Goal: Transaction & Acquisition: Book appointment/travel/reservation

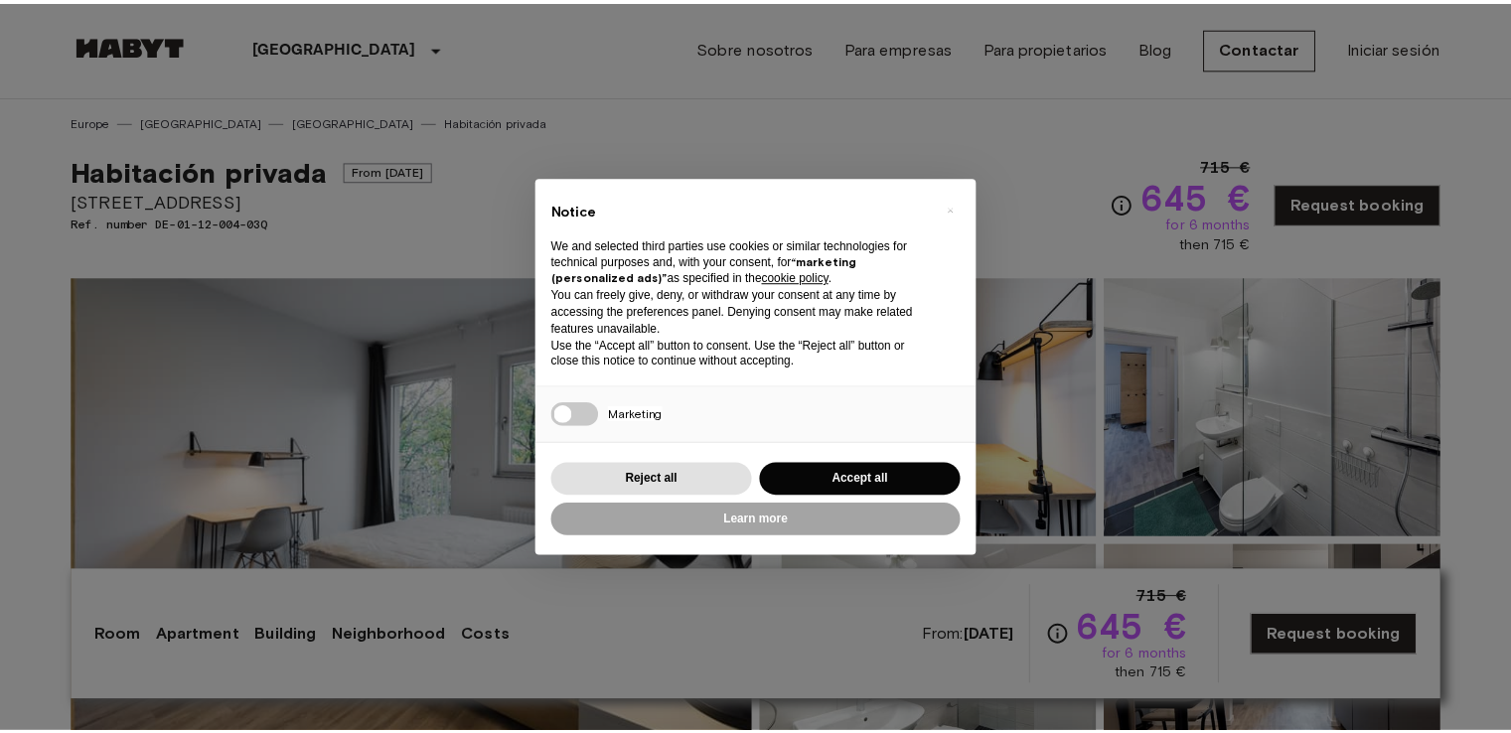
scroll to position [139, 0]
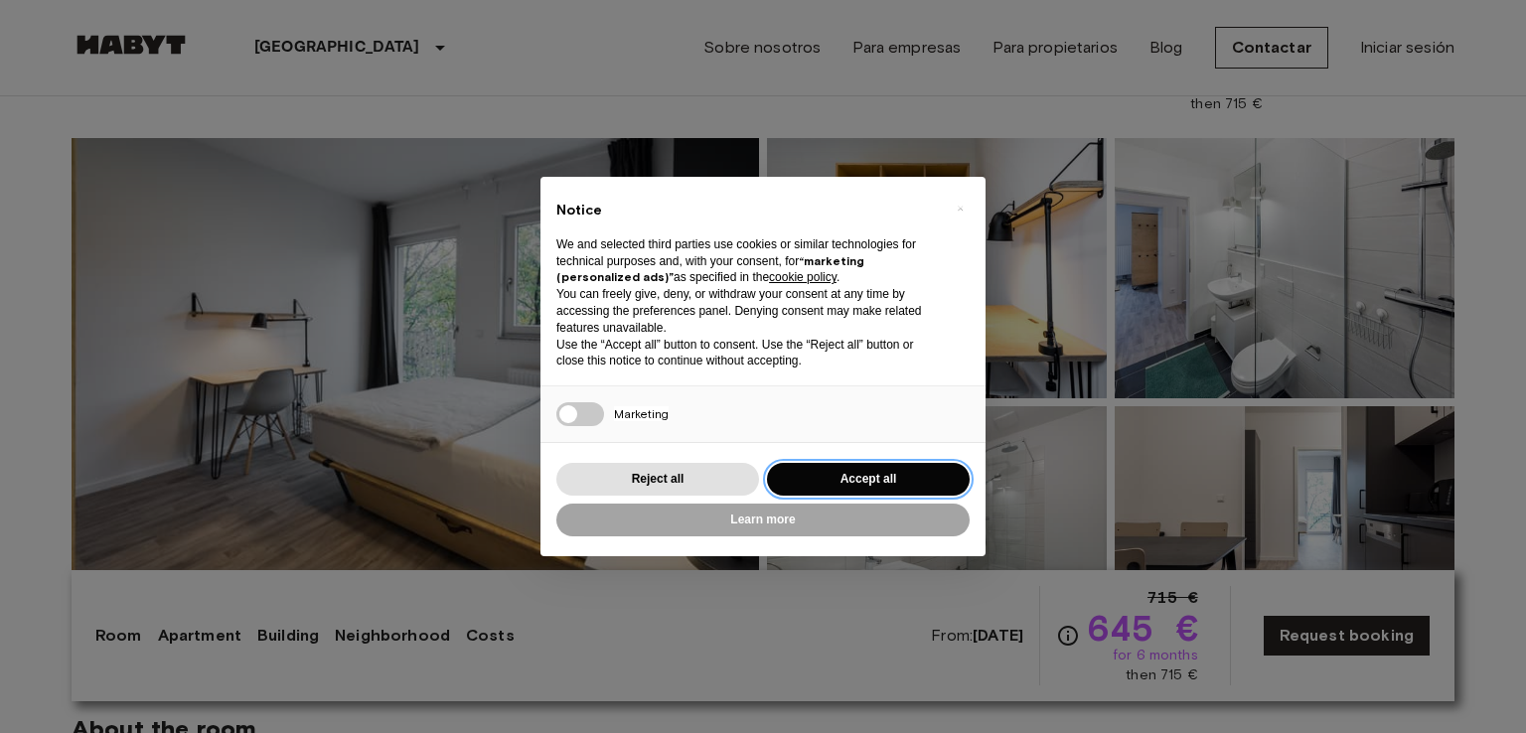
click at [847, 481] on button "Accept all" at bounding box center [868, 479] width 203 height 33
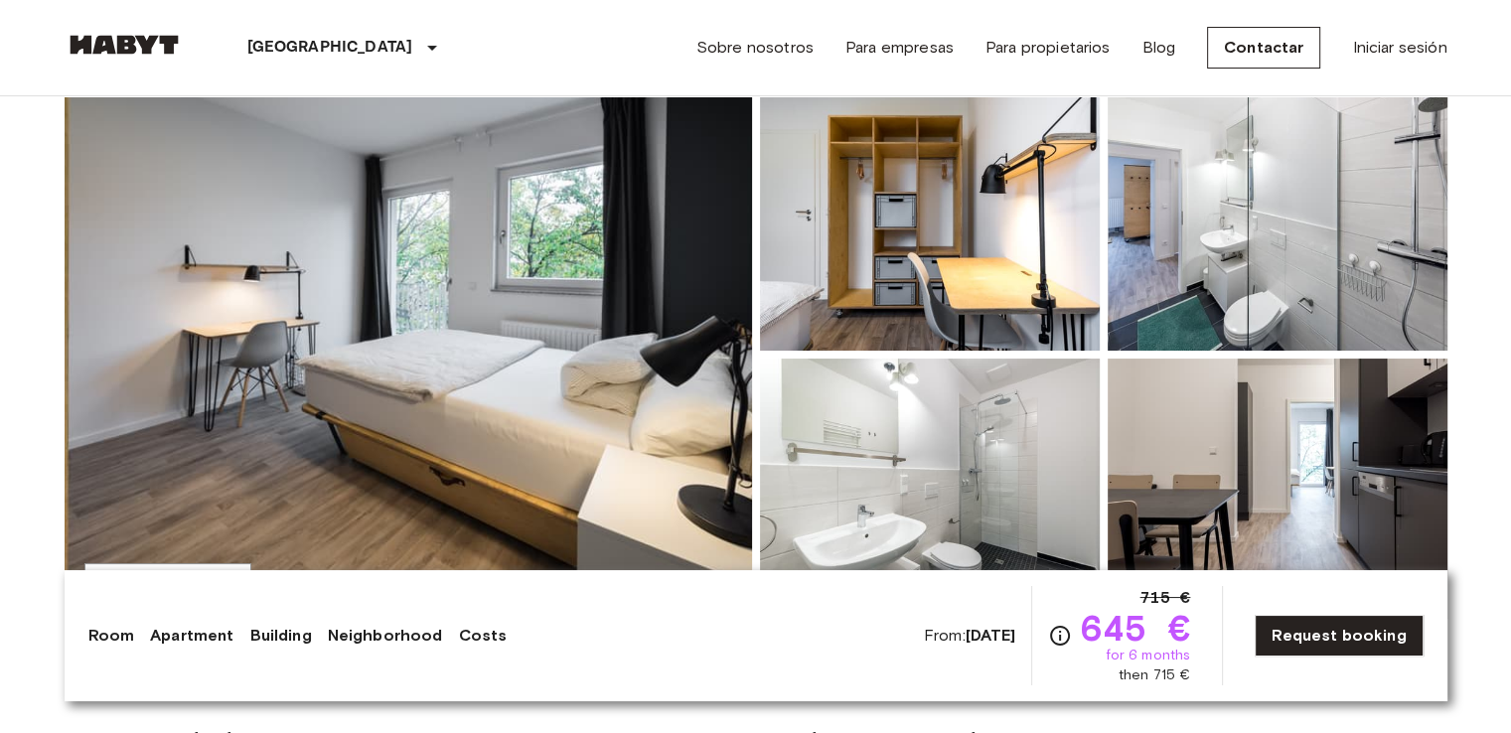
scroll to position [377, 0]
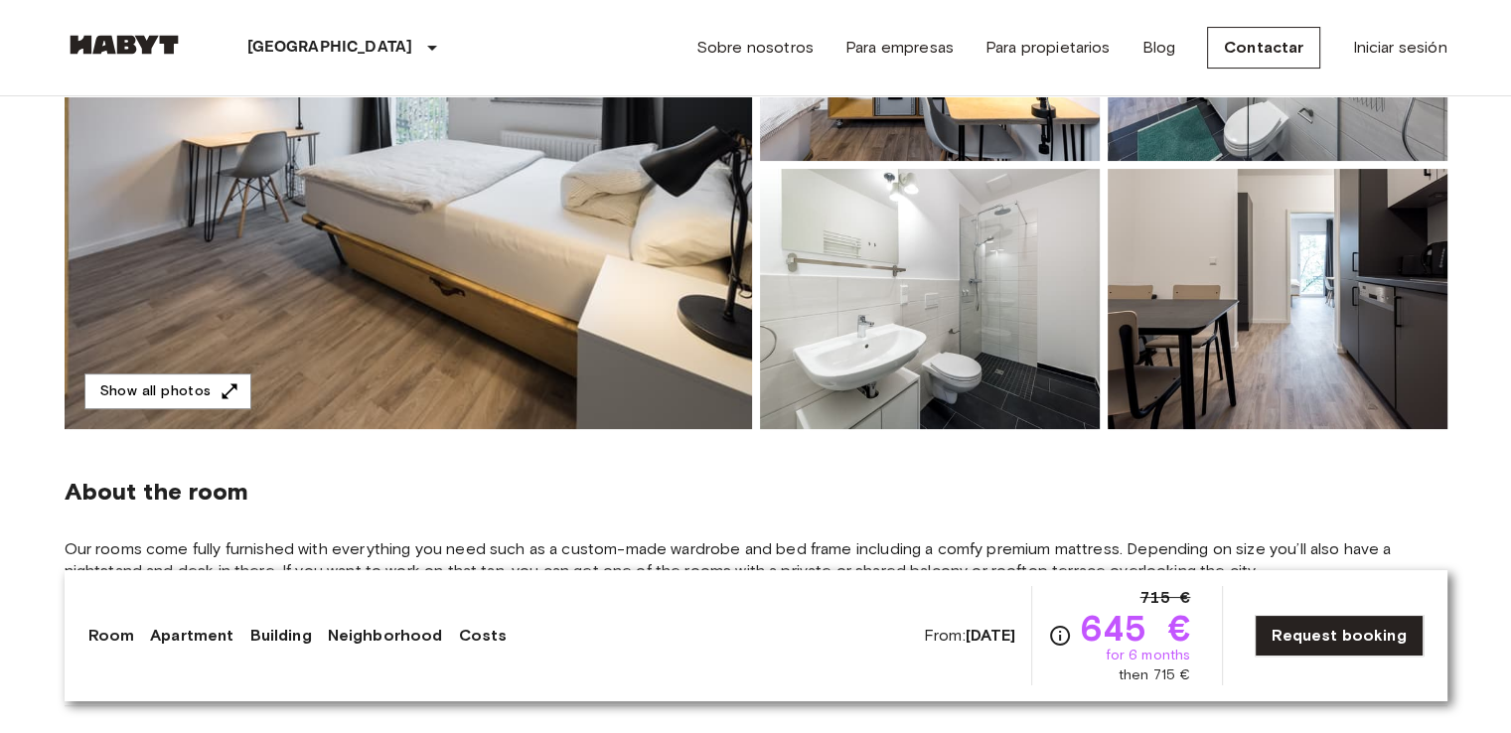
click at [195, 629] on link "Apartment" at bounding box center [191, 636] width 83 height 24
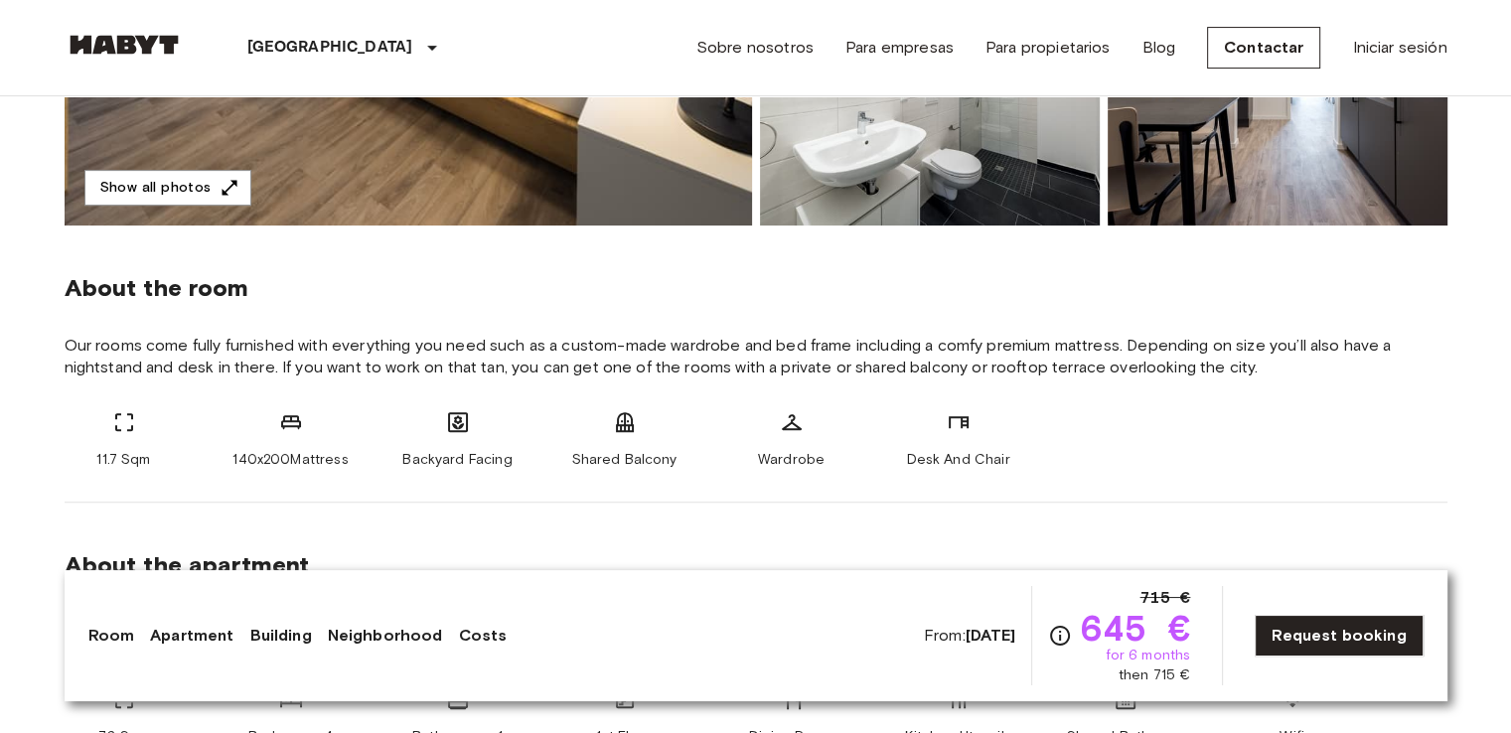
scroll to position [584, 0]
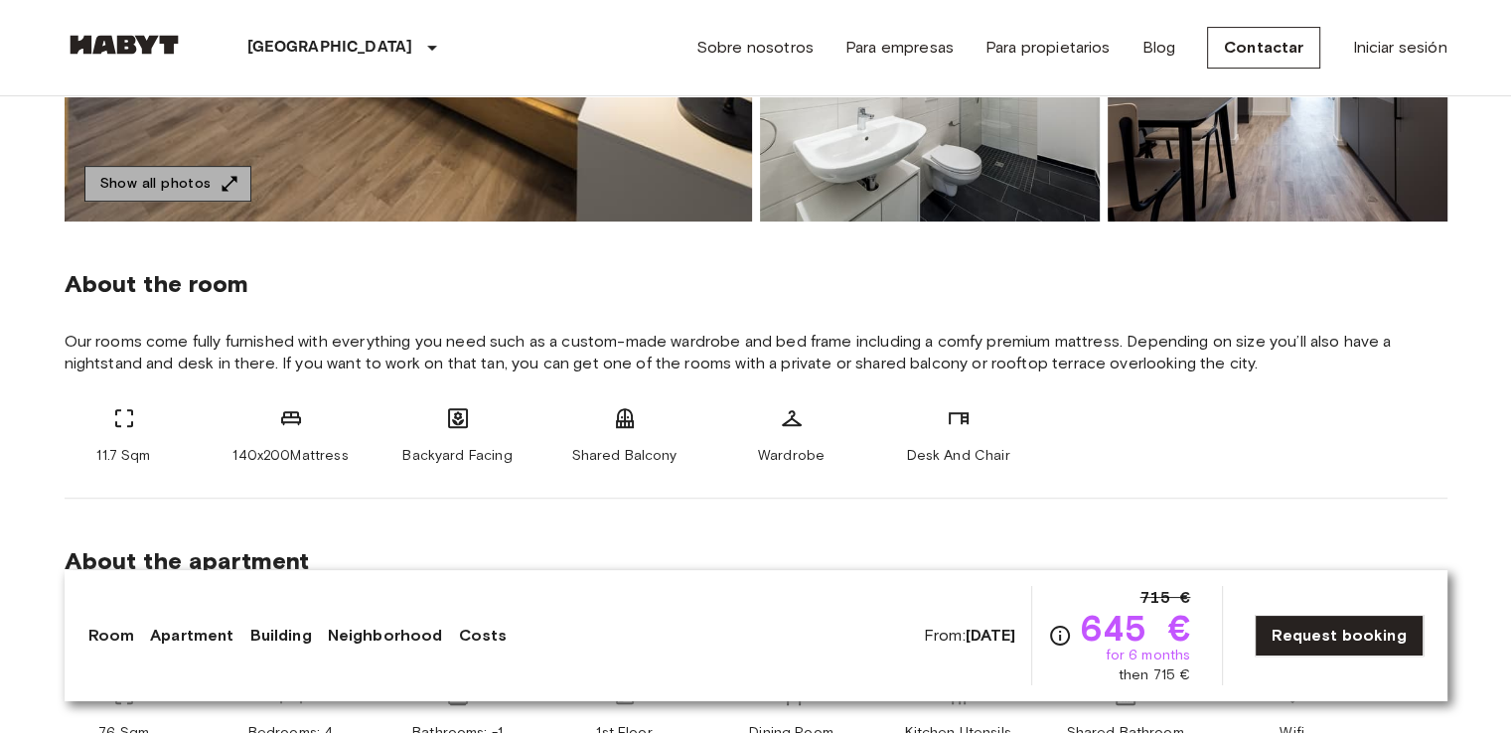
click at [200, 176] on button "Show all photos" at bounding box center [167, 184] width 167 height 37
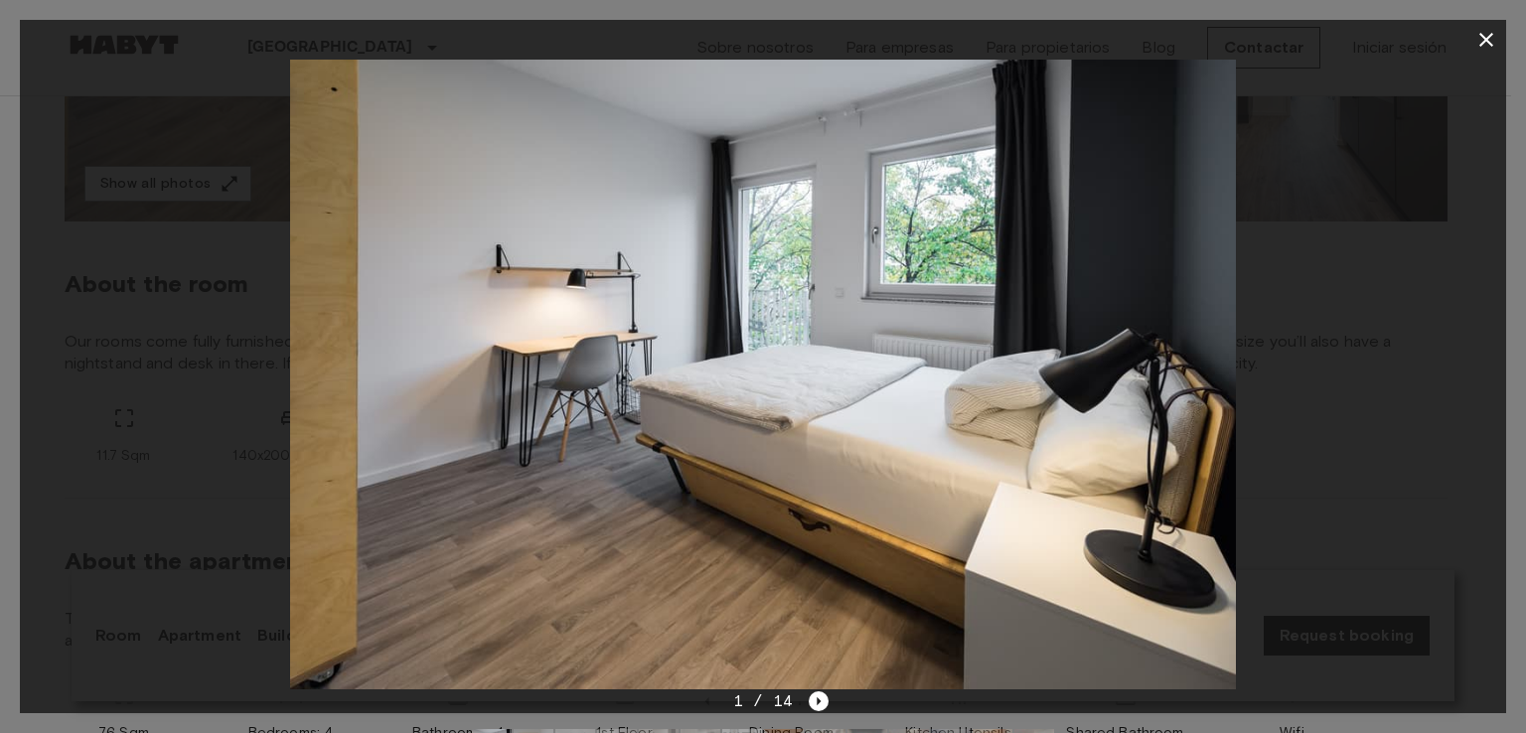
click at [665, 355] on img at bounding box center [763, 375] width 946 height 630
click at [821, 705] on icon "Next image" at bounding box center [819, 702] width 20 height 20
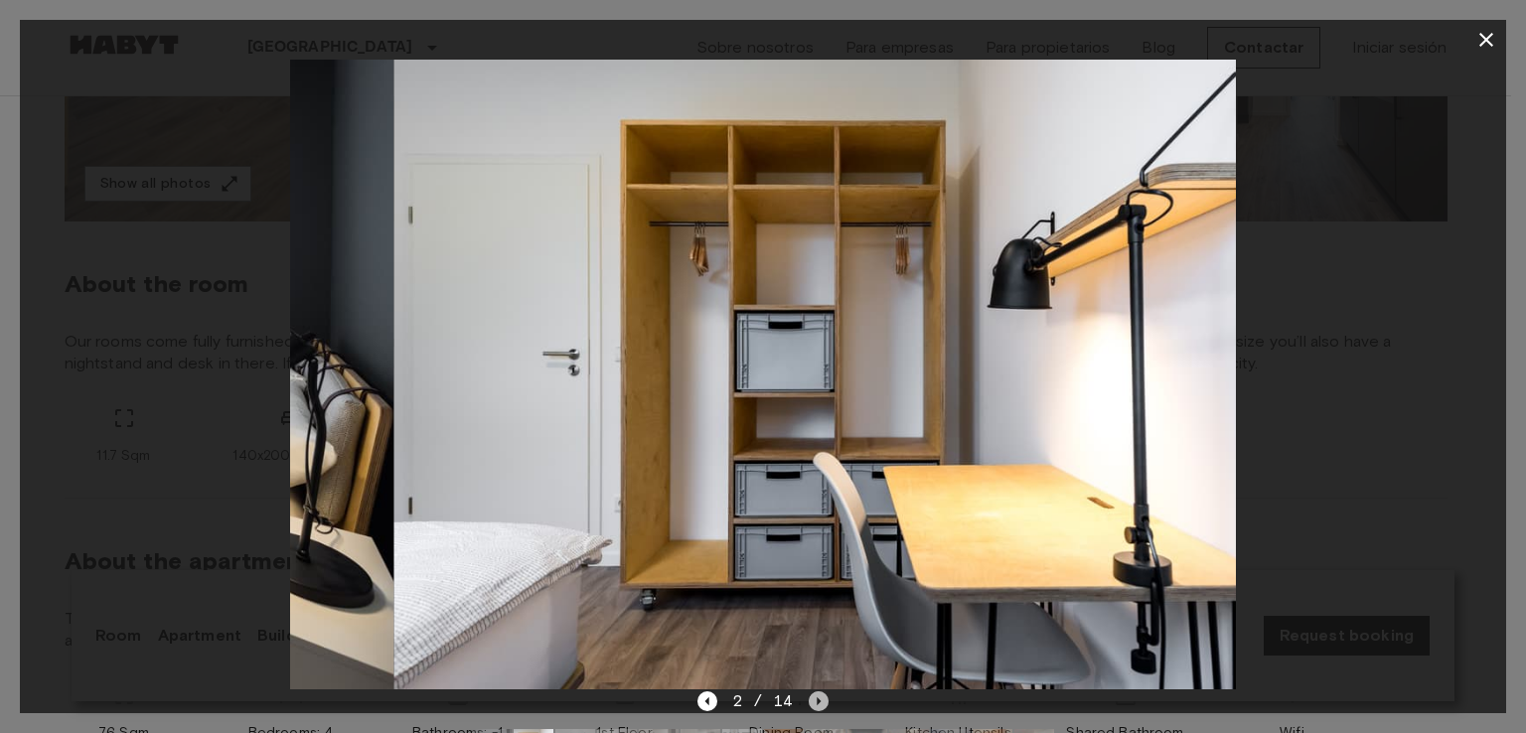
click at [821, 705] on icon "Next image" at bounding box center [819, 702] width 20 height 20
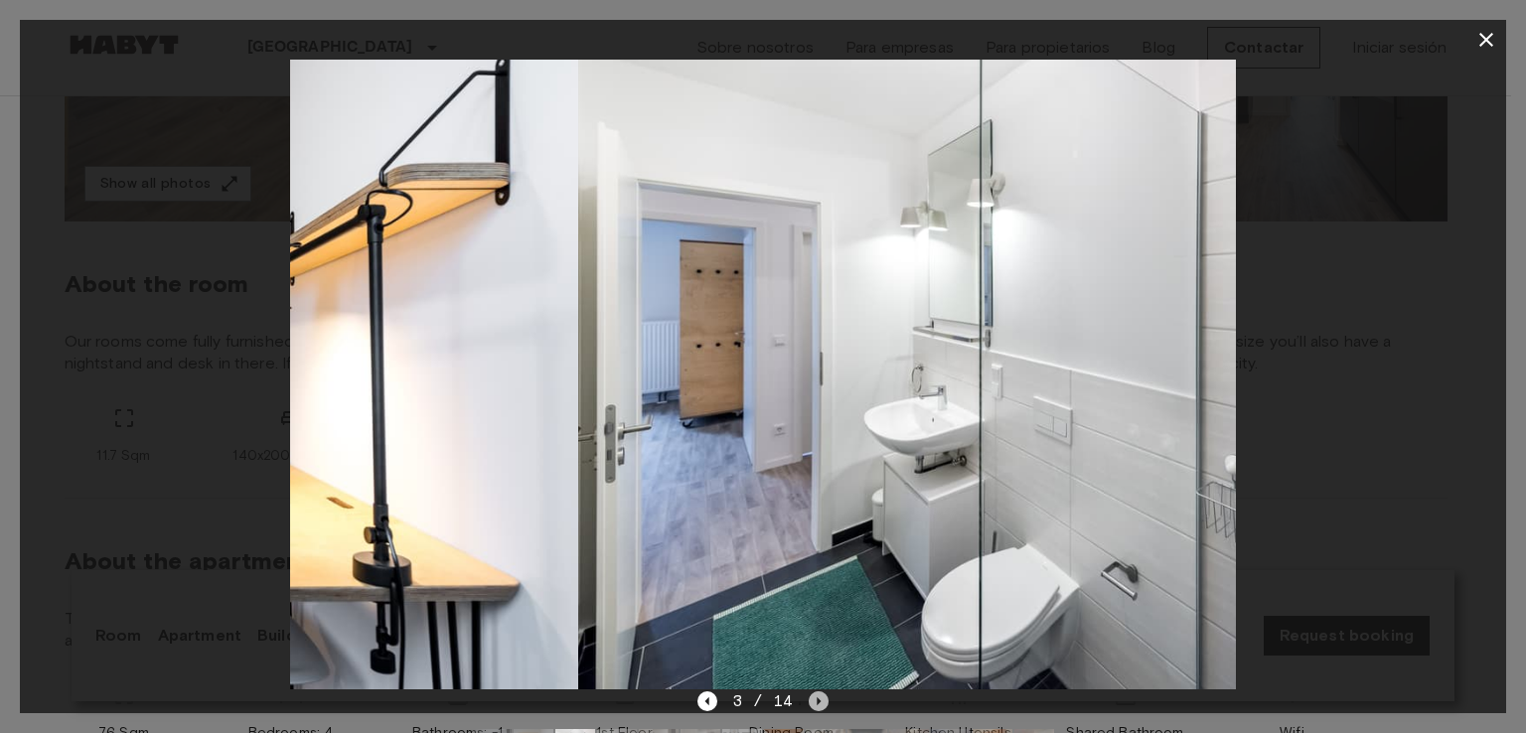
click at [821, 705] on icon "Next image" at bounding box center [819, 702] width 20 height 20
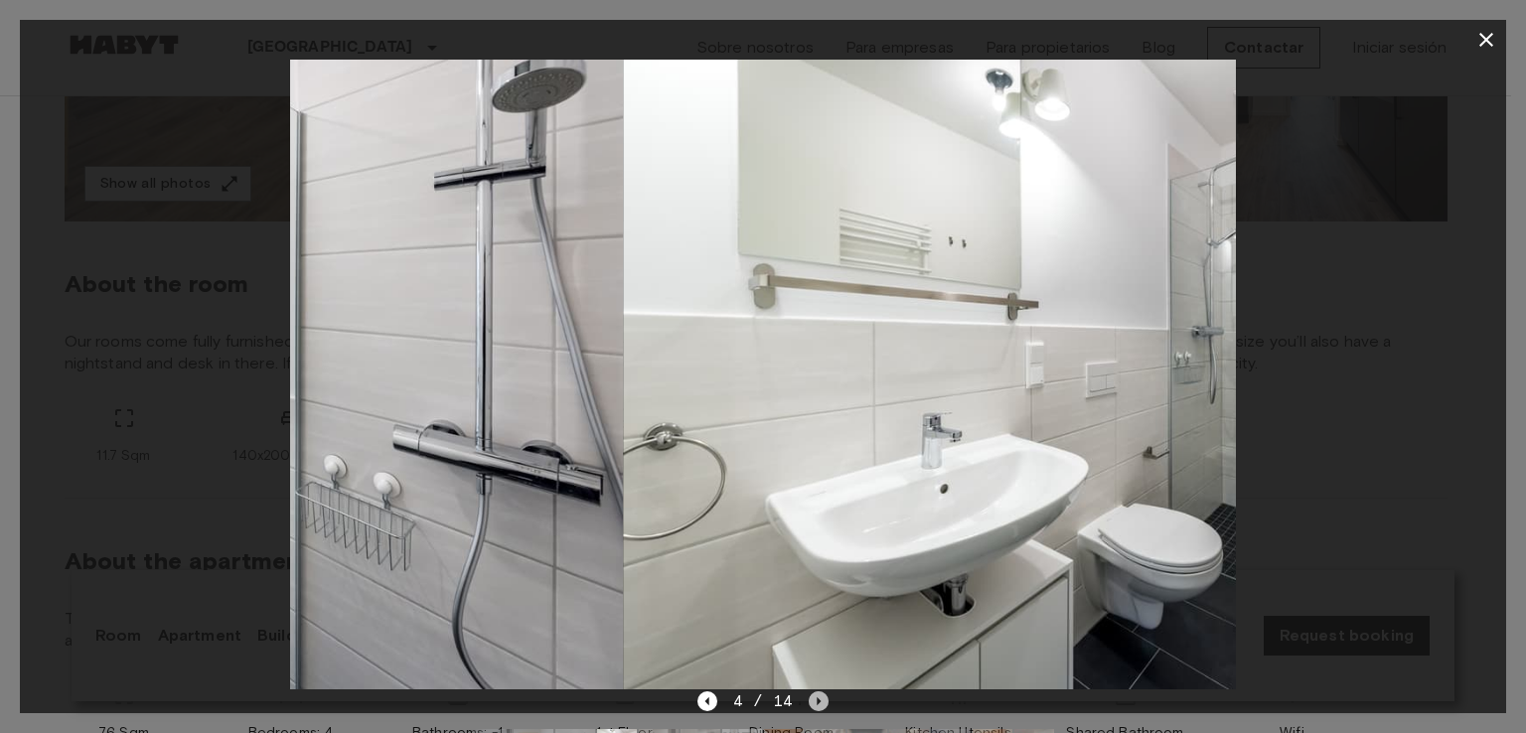
click at [821, 705] on icon "Next image" at bounding box center [819, 702] width 20 height 20
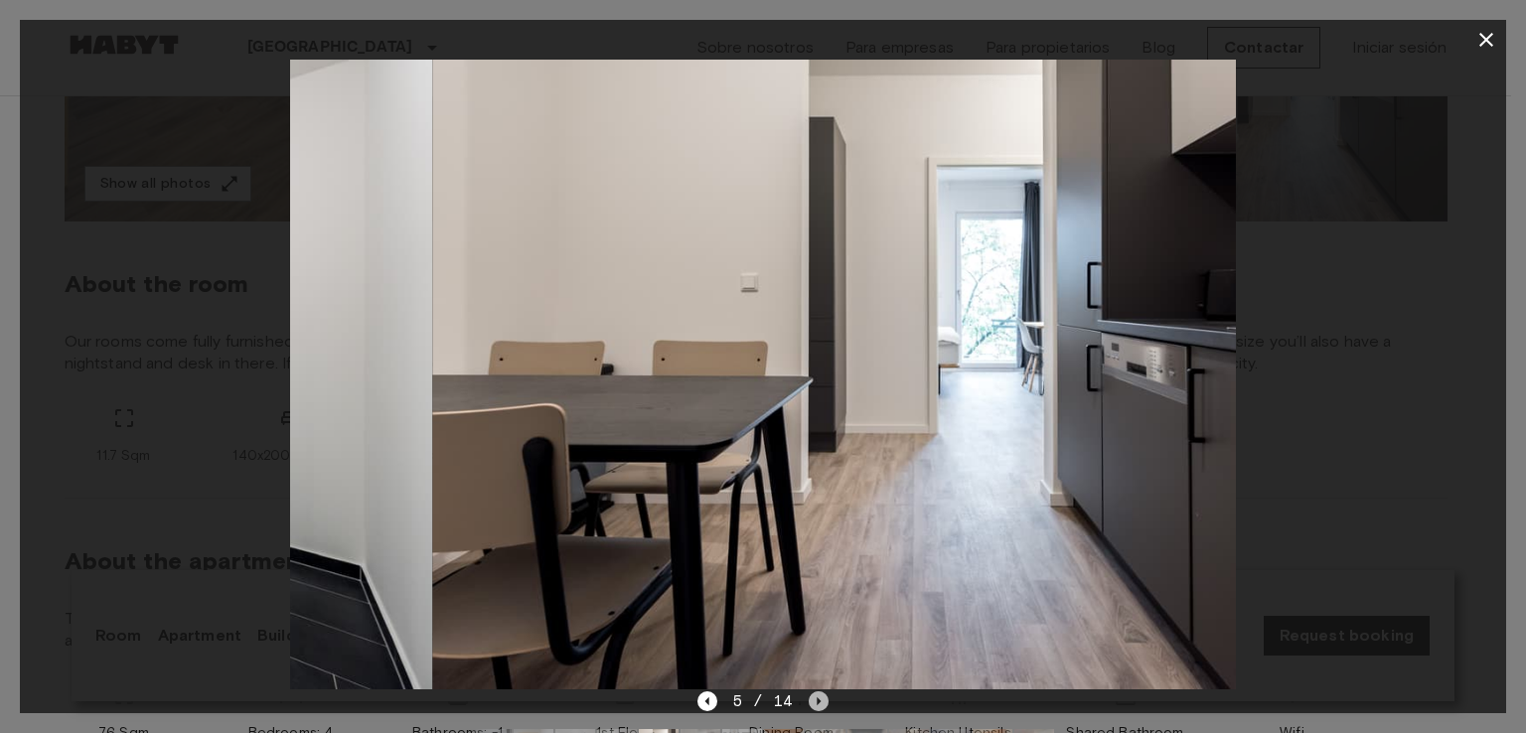
click at [821, 705] on icon "Next image" at bounding box center [819, 702] width 20 height 20
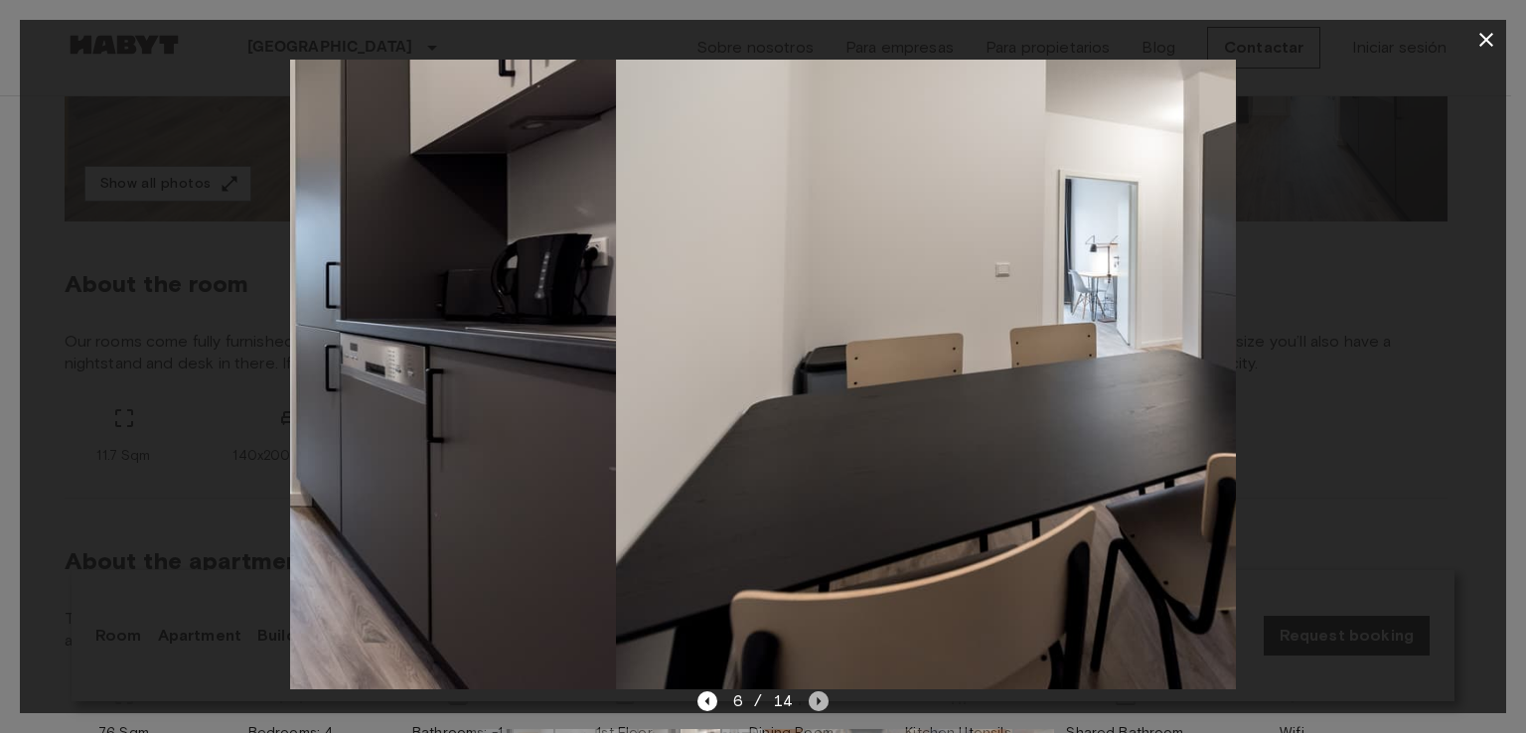
click at [821, 705] on icon "Next image" at bounding box center [819, 702] width 20 height 20
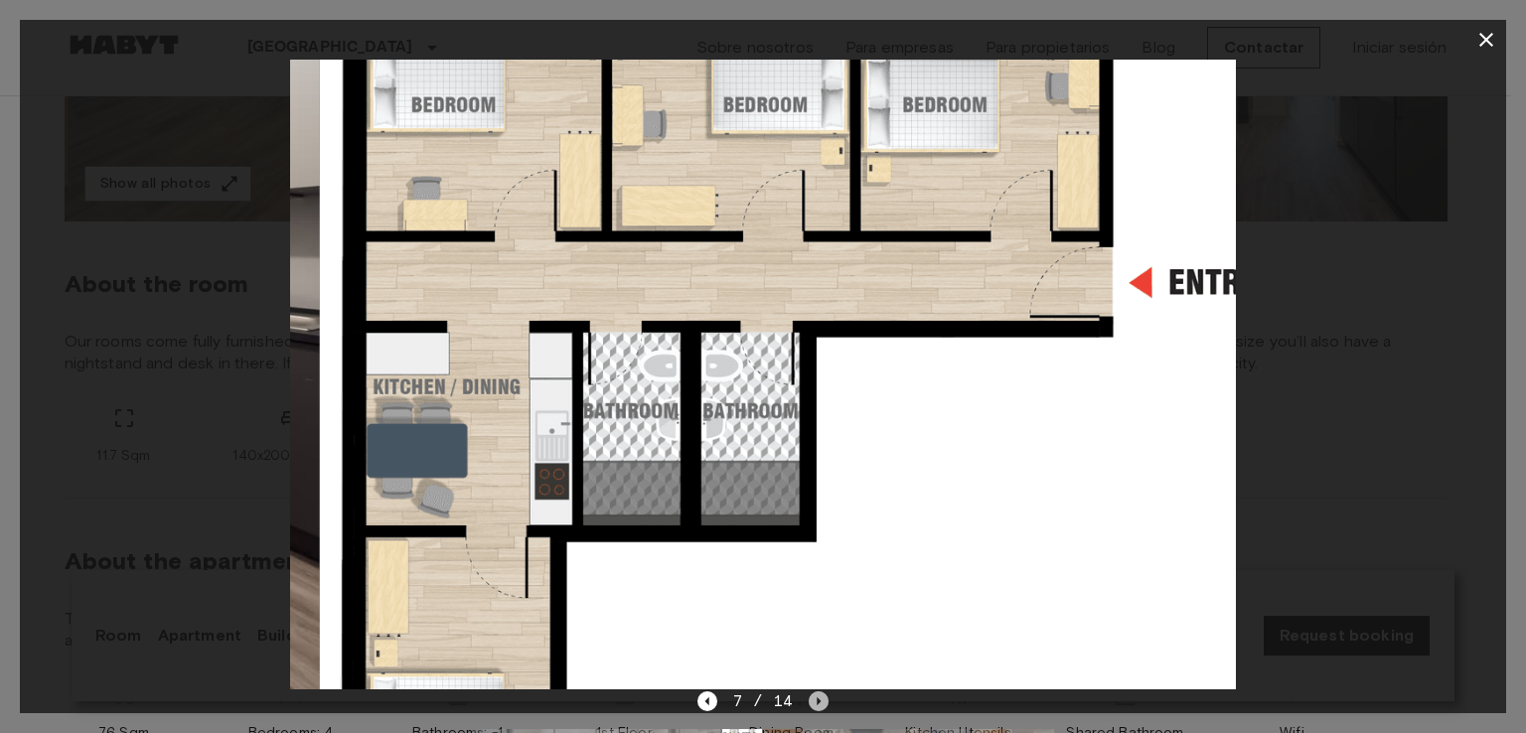
click at [821, 705] on icon "Next image" at bounding box center [819, 702] width 20 height 20
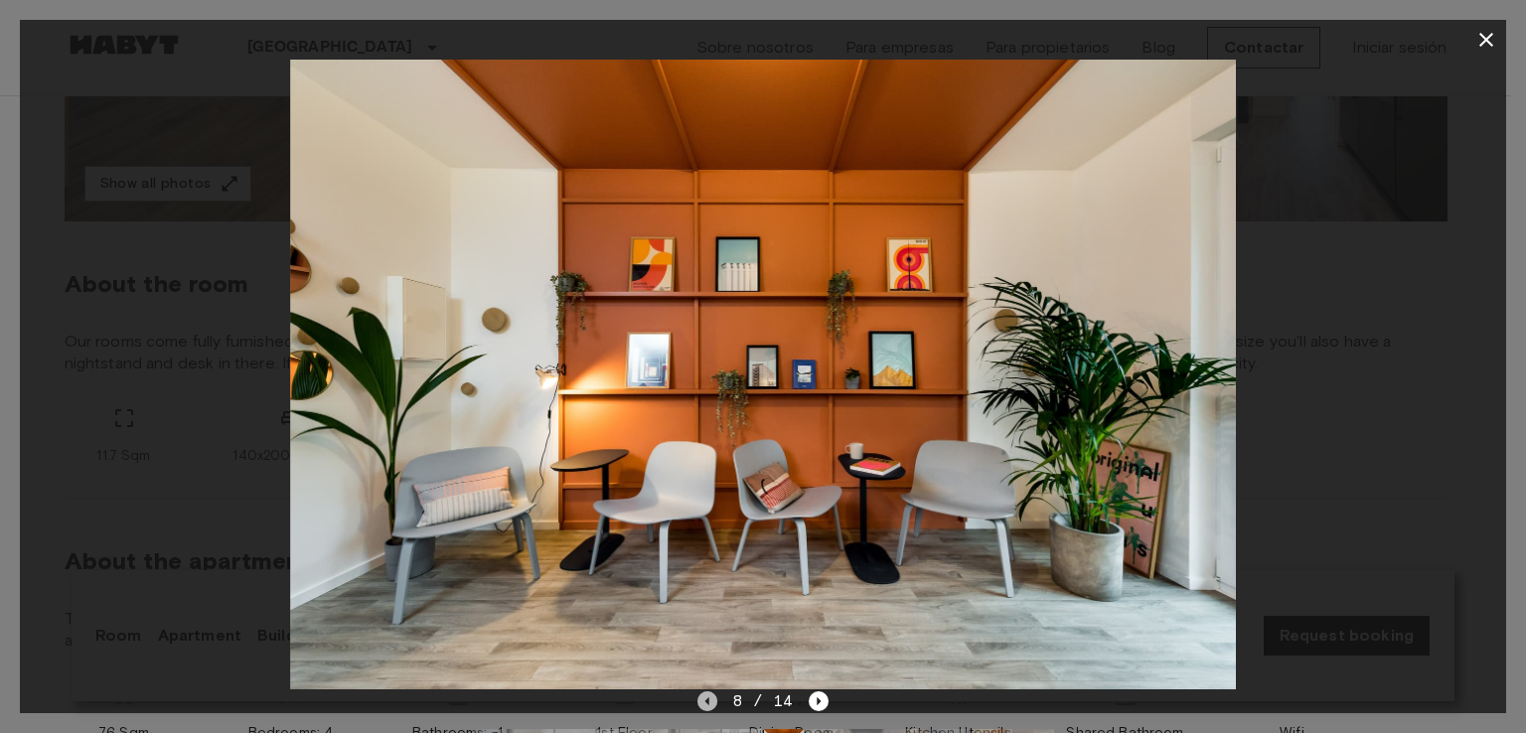
click at [709, 707] on icon "Previous image" at bounding box center [708, 702] width 20 height 20
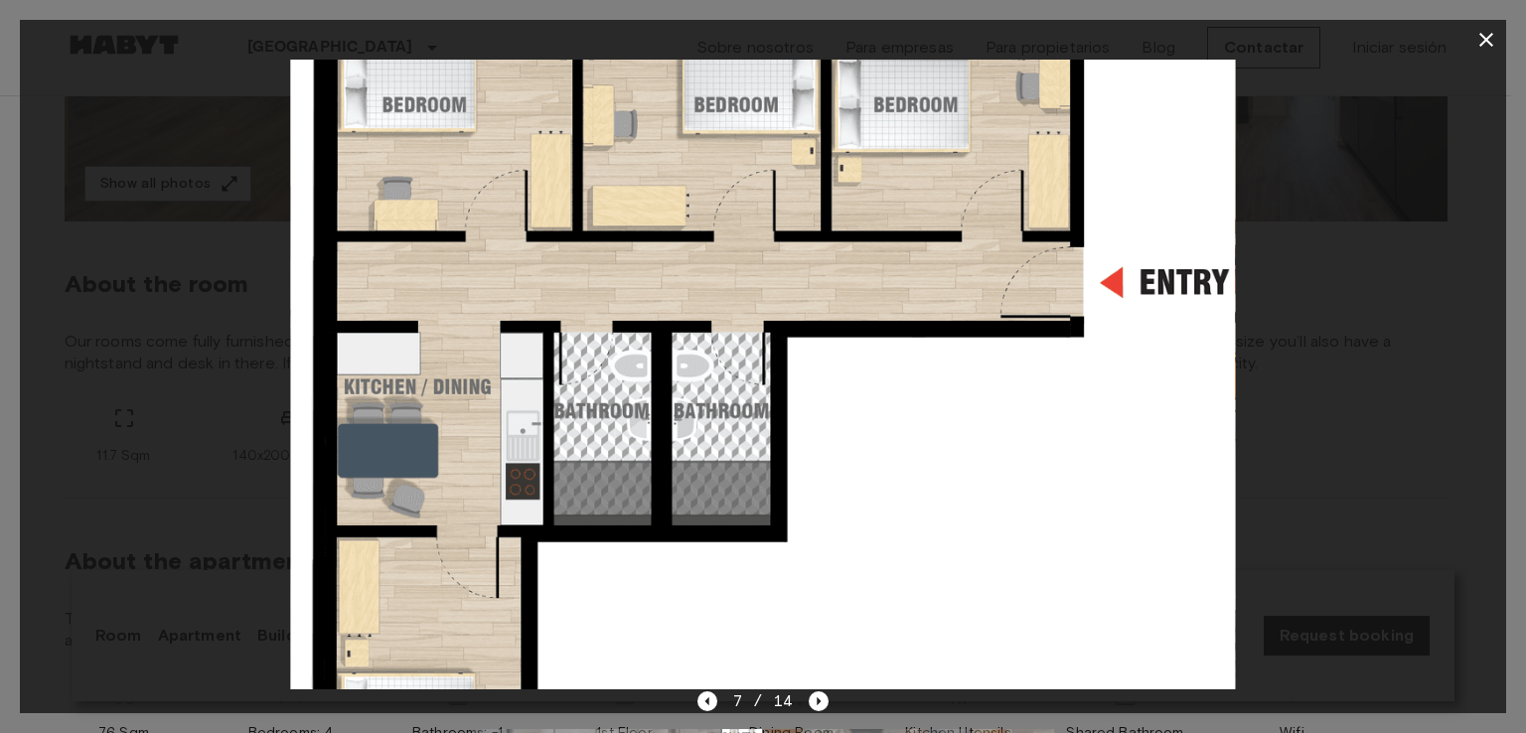
click at [1313, 241] on div at bounding box center [763, 375] width 1487 height 630
click at [1498, 36] on button "button" at bounding box center [1487, 40] width 40 height 40
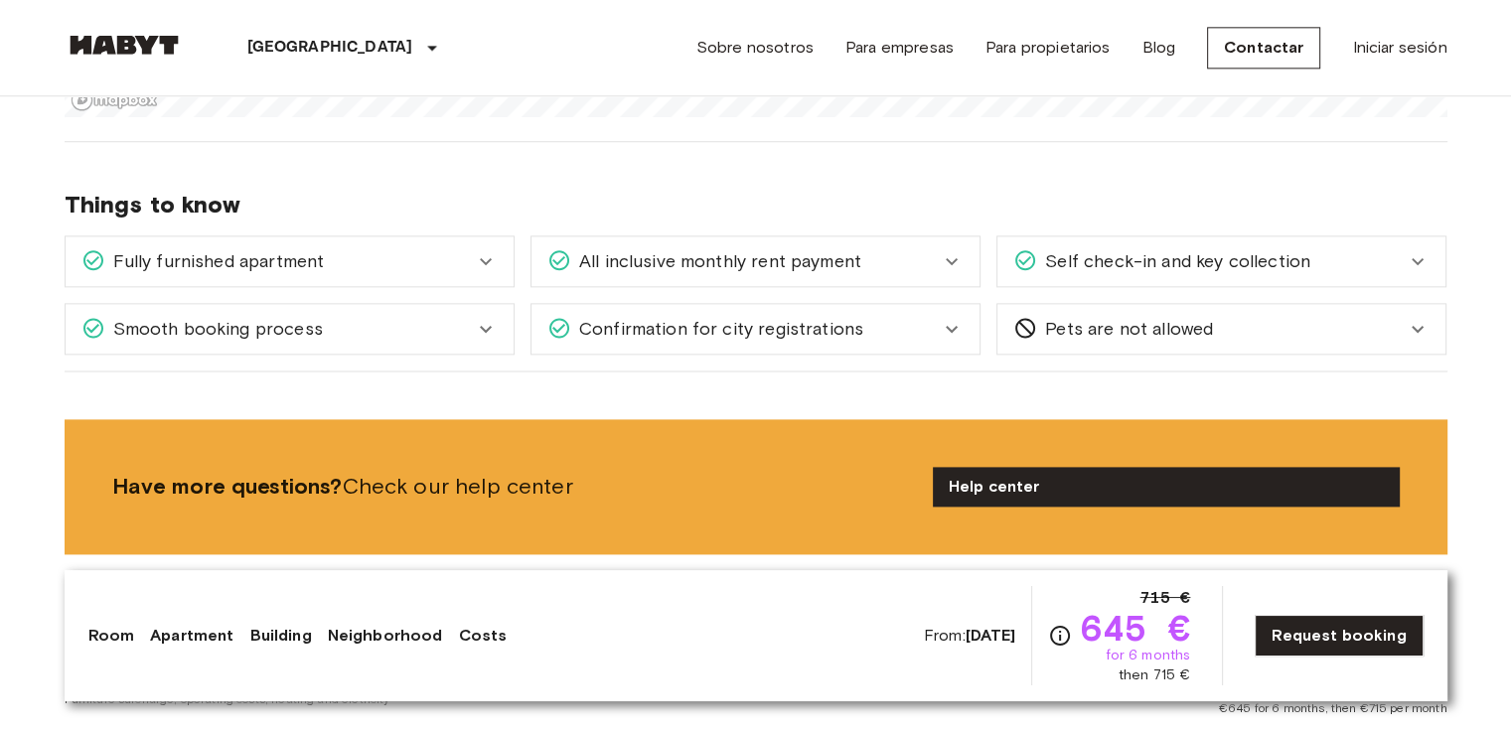
scroll to position [2563, 0]
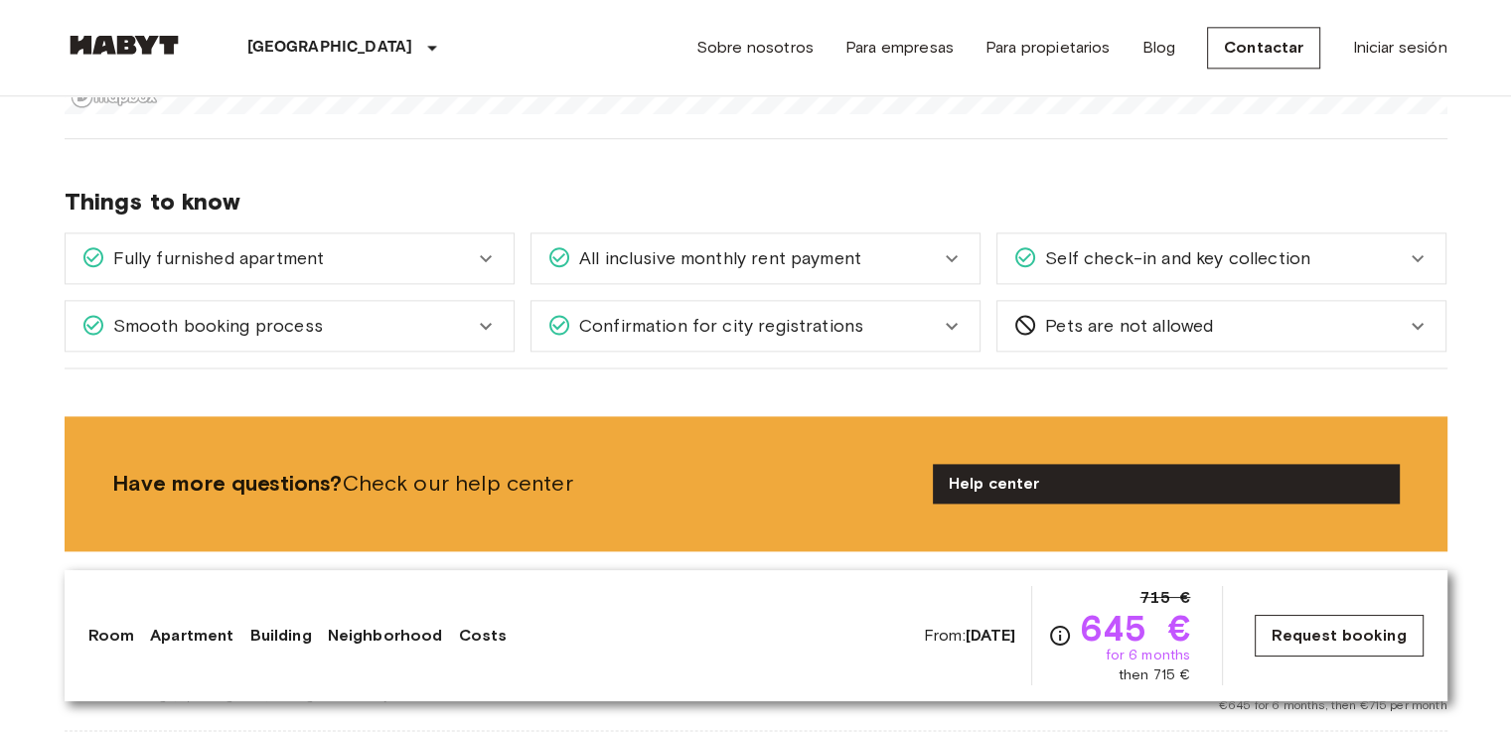
click at [1325, 634] on link "Request booking" at bounding box center [1339, 636] width 168 height 42
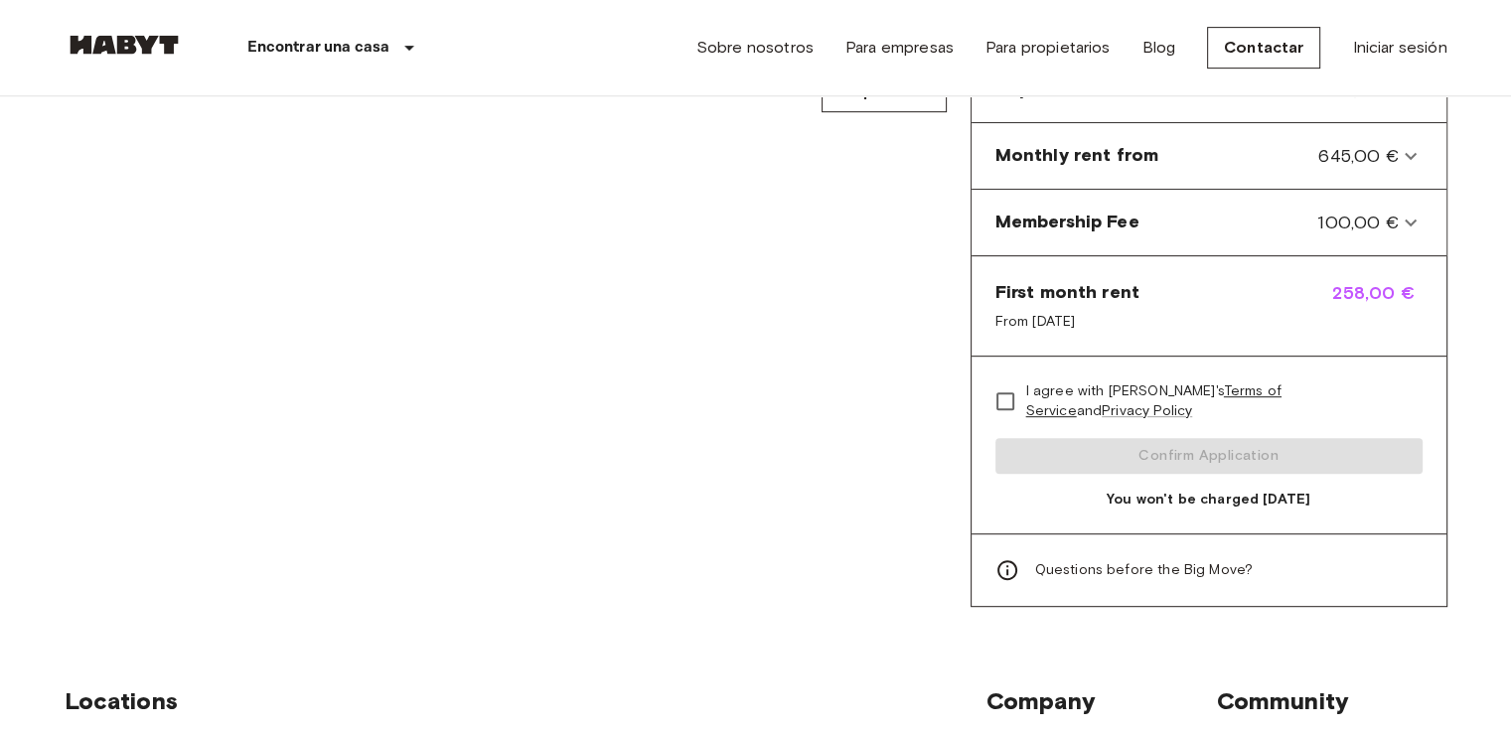
scroll to position [980, 0]
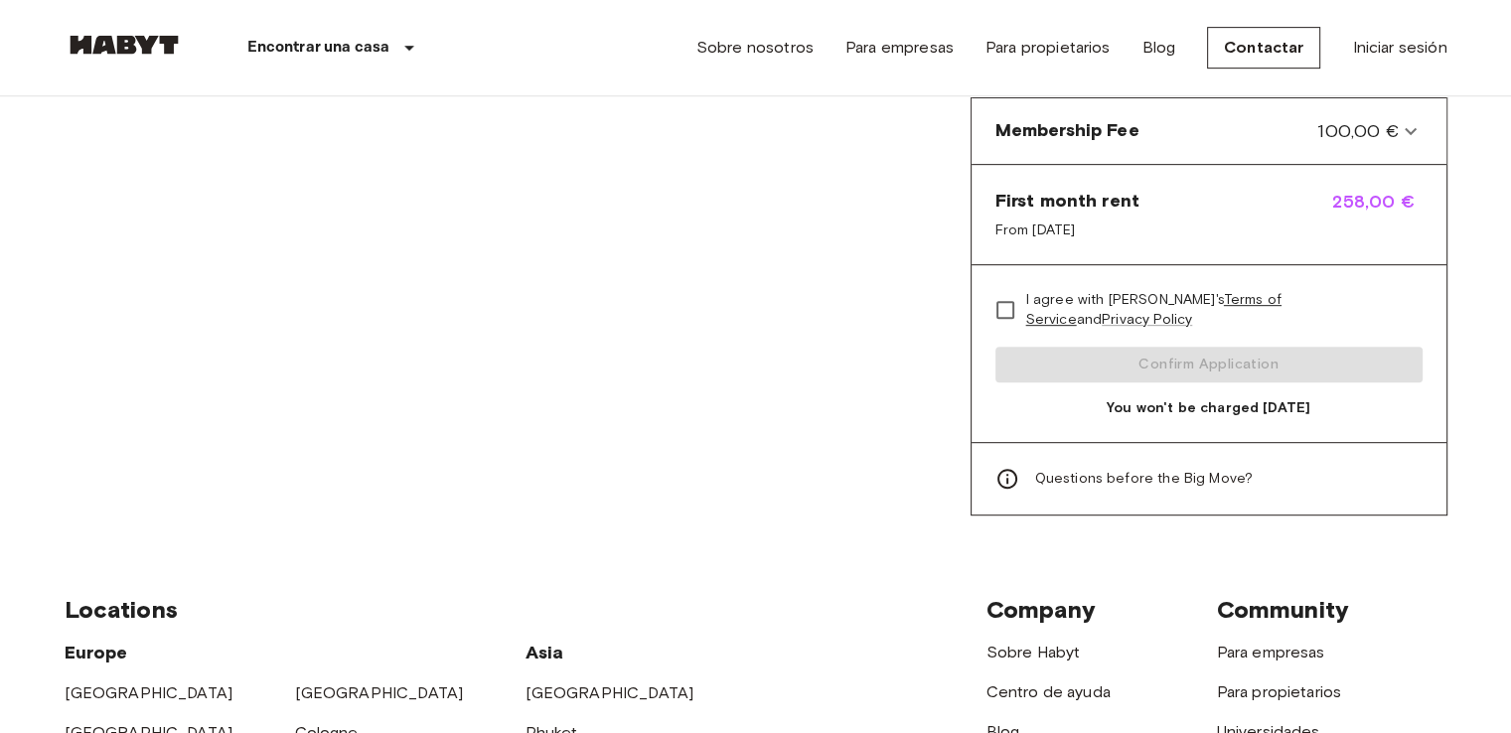
click at [1180, 469] on span "Questions before the Big Move?" at bounding box center [1144, 479] width 219 height 20
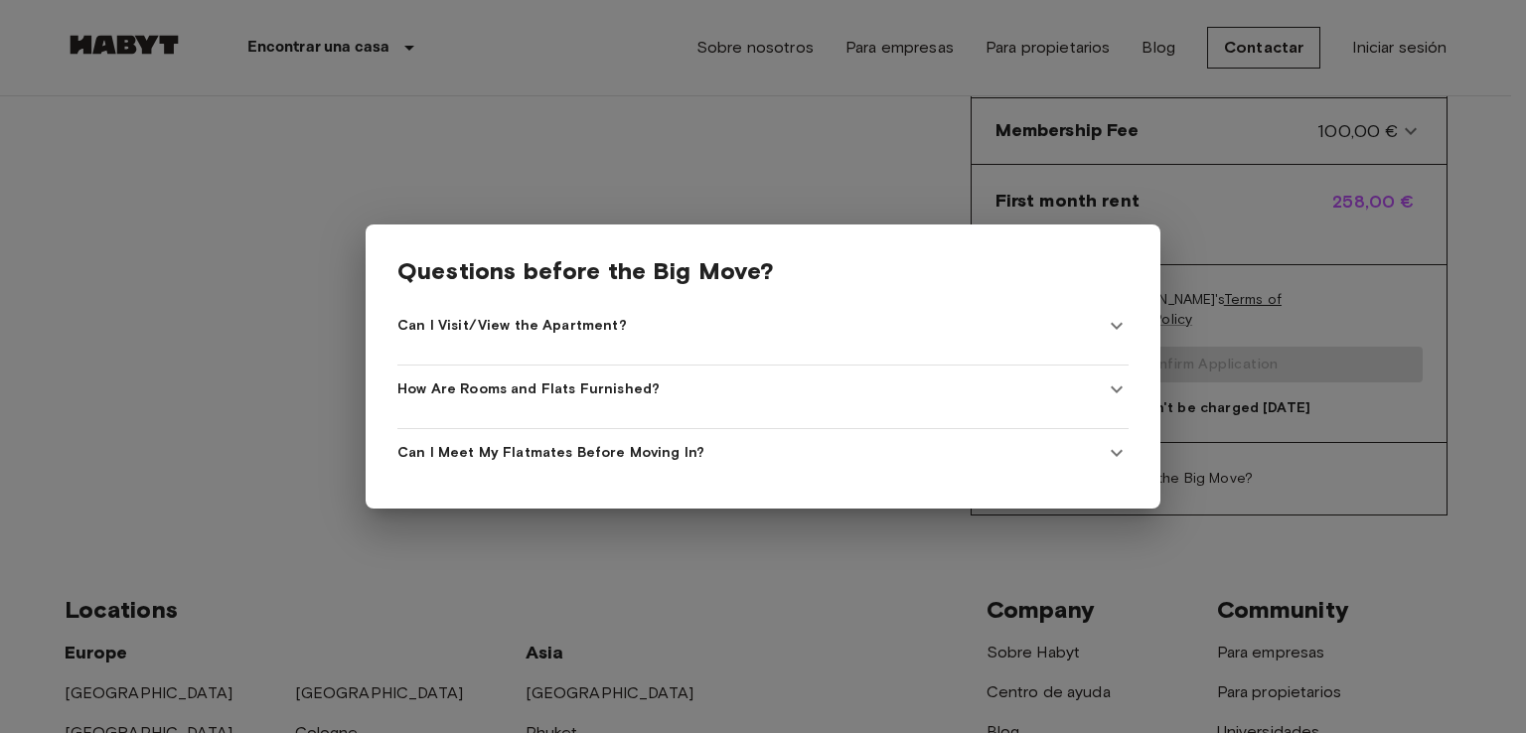
click at [735, 455] on In\? "Can I Meet My Flatmates Before Moving In?" at bounding box center [762, 453] width 731 height 48
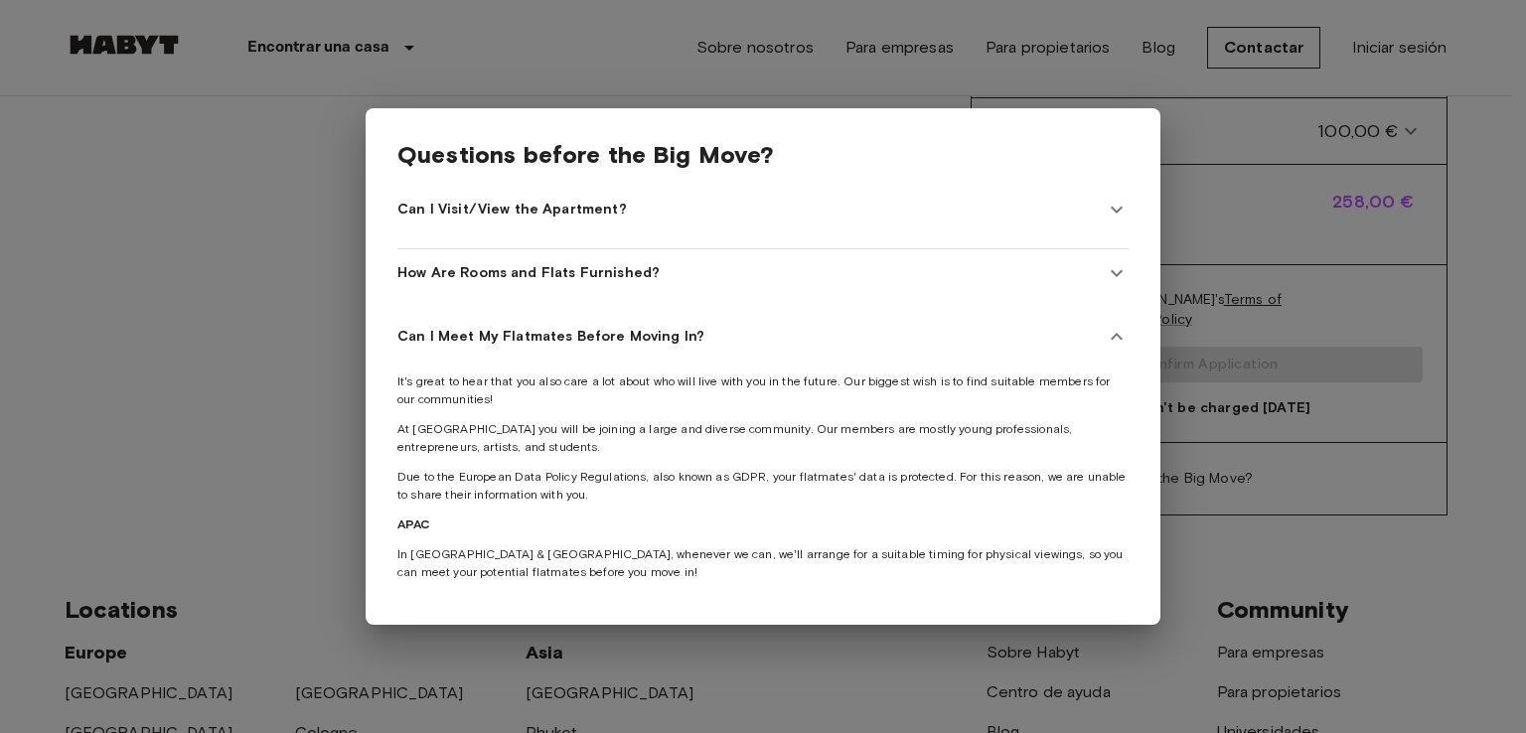
click at [731, 268] on div "How Are Rooms and Flats Furnished?" at bounding box center [750, 273] width 707 height 20
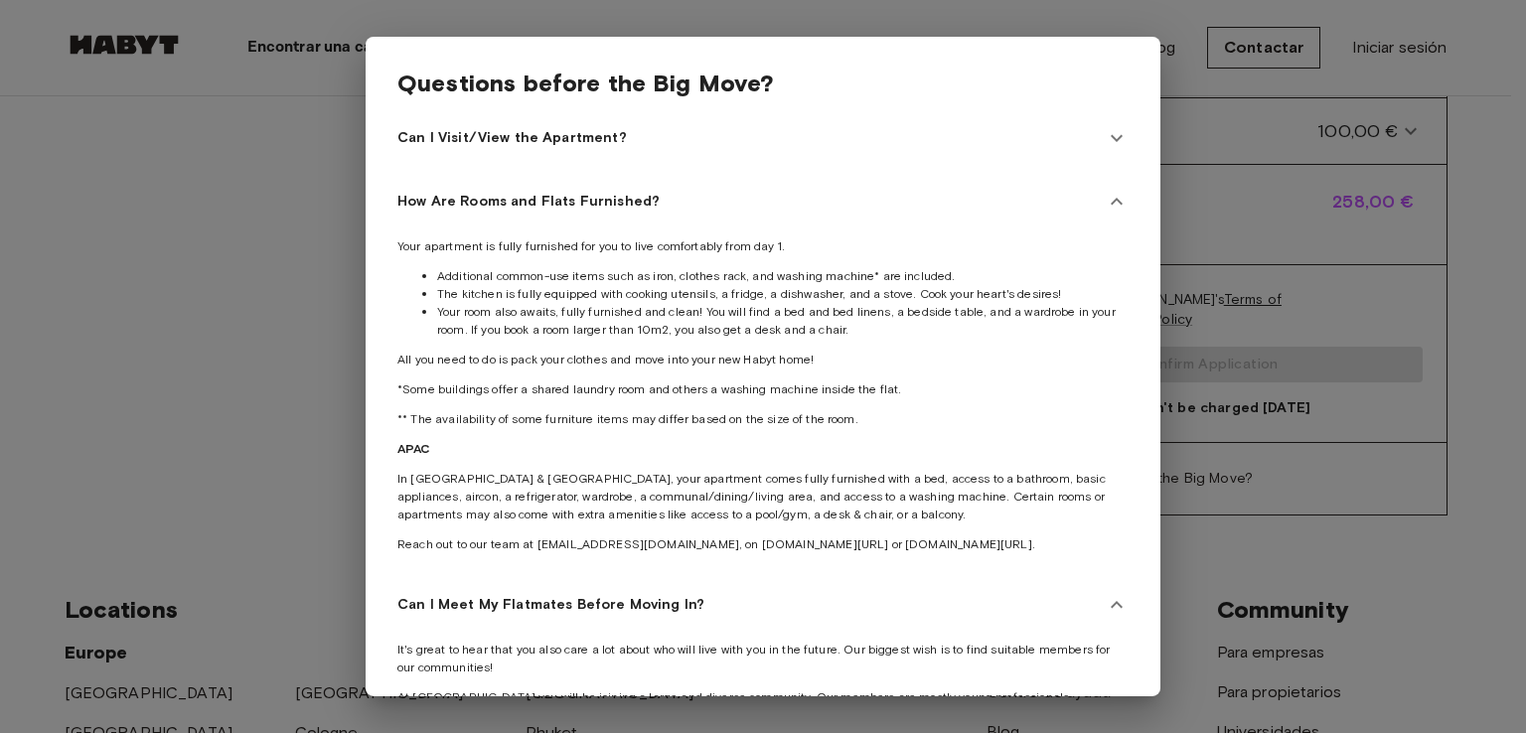
click at [729, 142] on div "Can I Visit/View the Apartment?" at bounding box center [750, 138] width 707 height 20
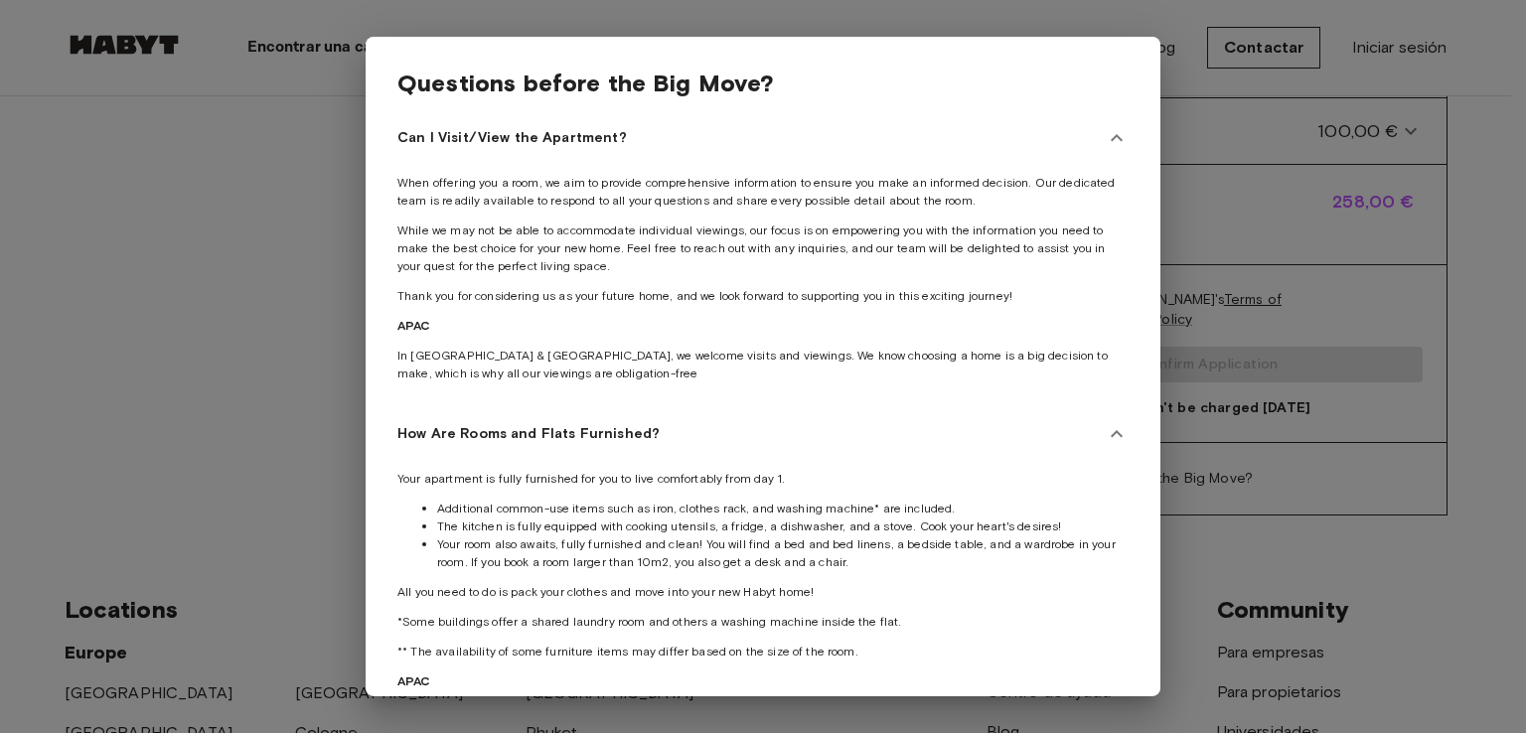
click at [1218, 106] on div at bounding box center [763, 366] width 1526 height 733
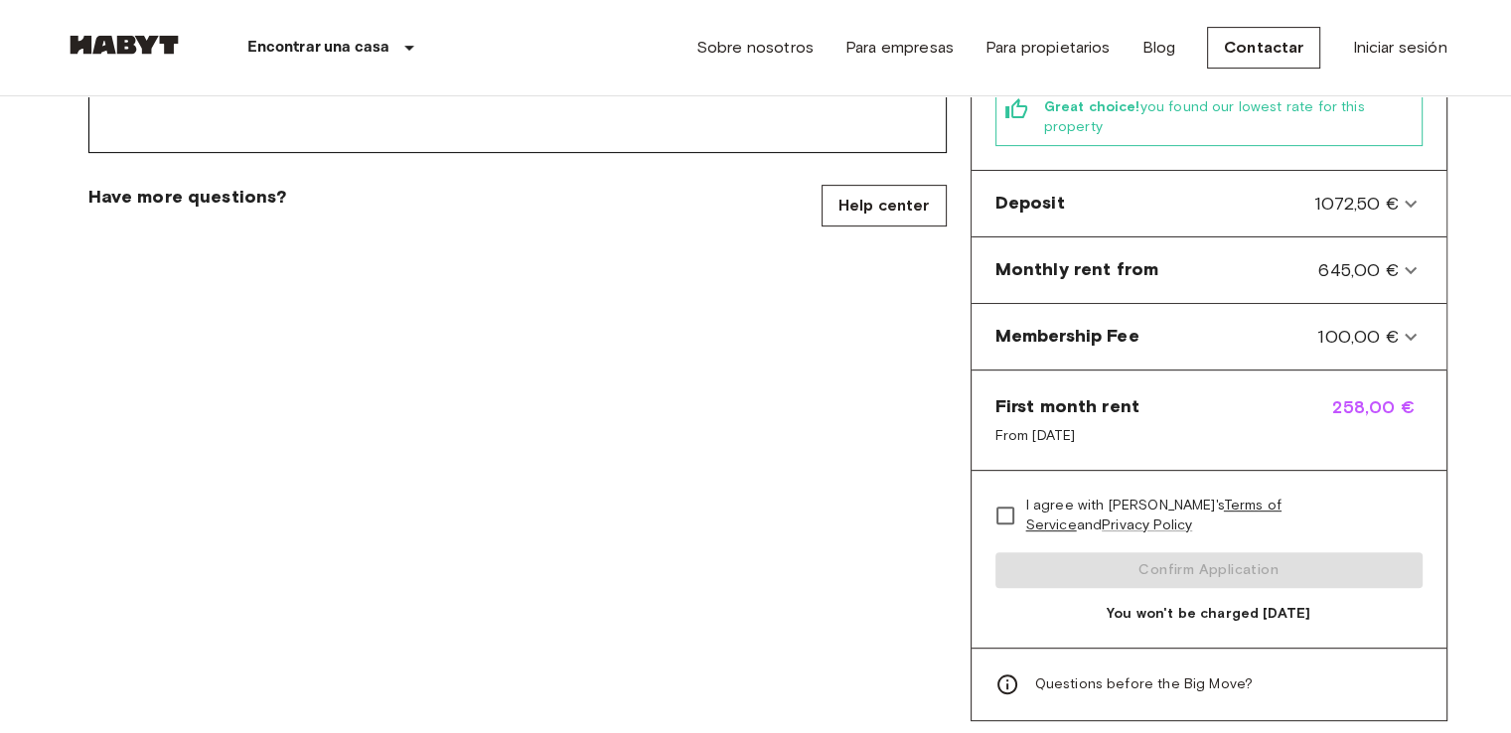
scroll to position [771, 0]
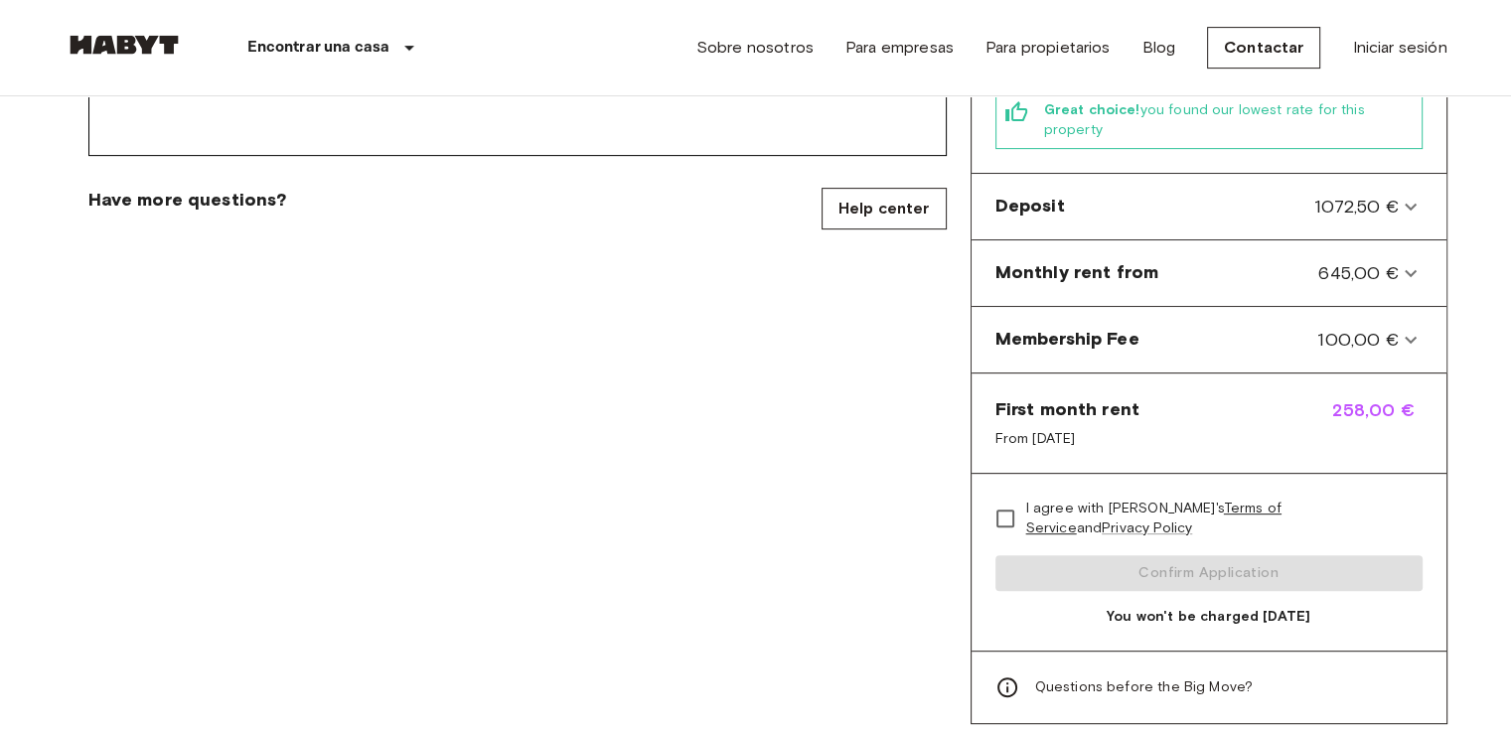
click at [1083, 429] on span "From [DATE]" at bounding box center [1068, 439] width 144 height 20
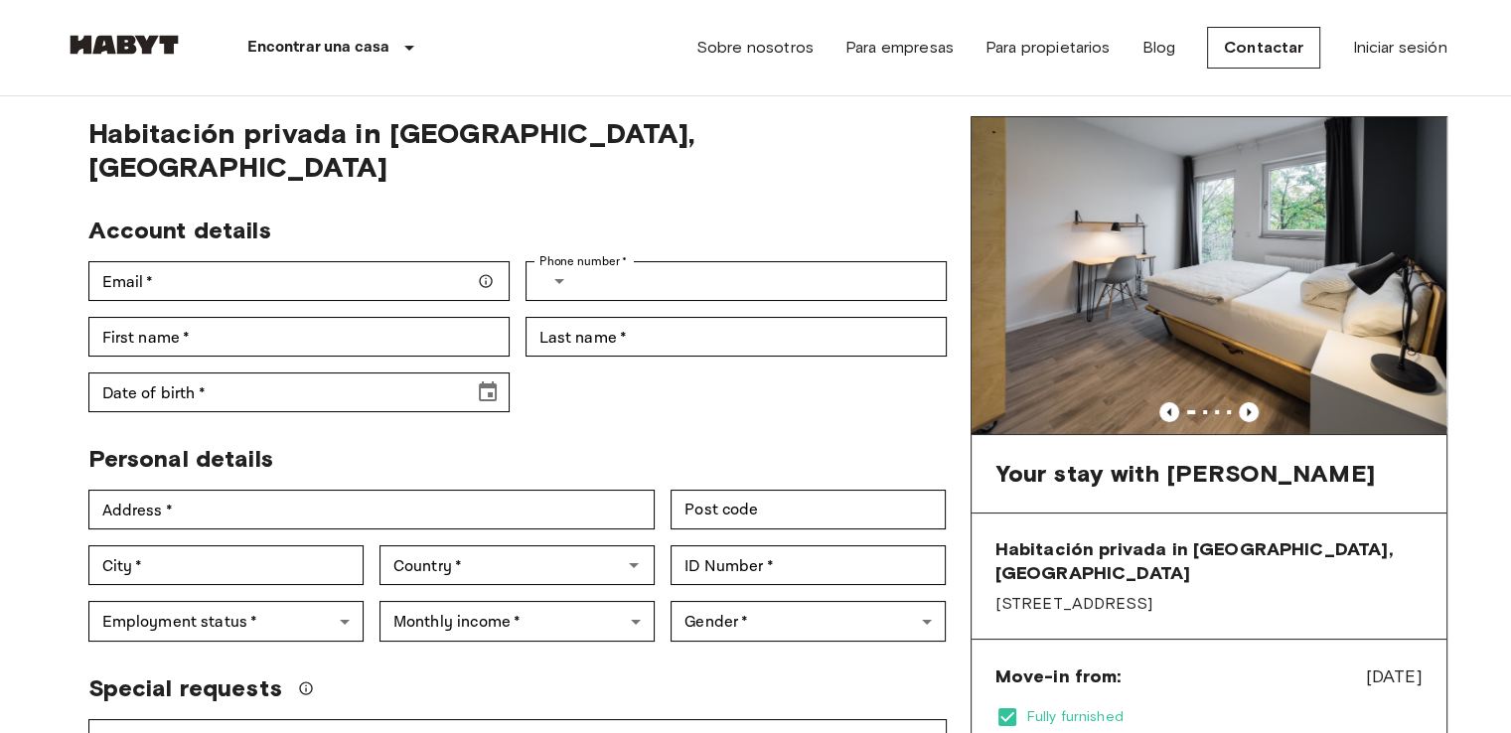
scroll to position [48, 0]
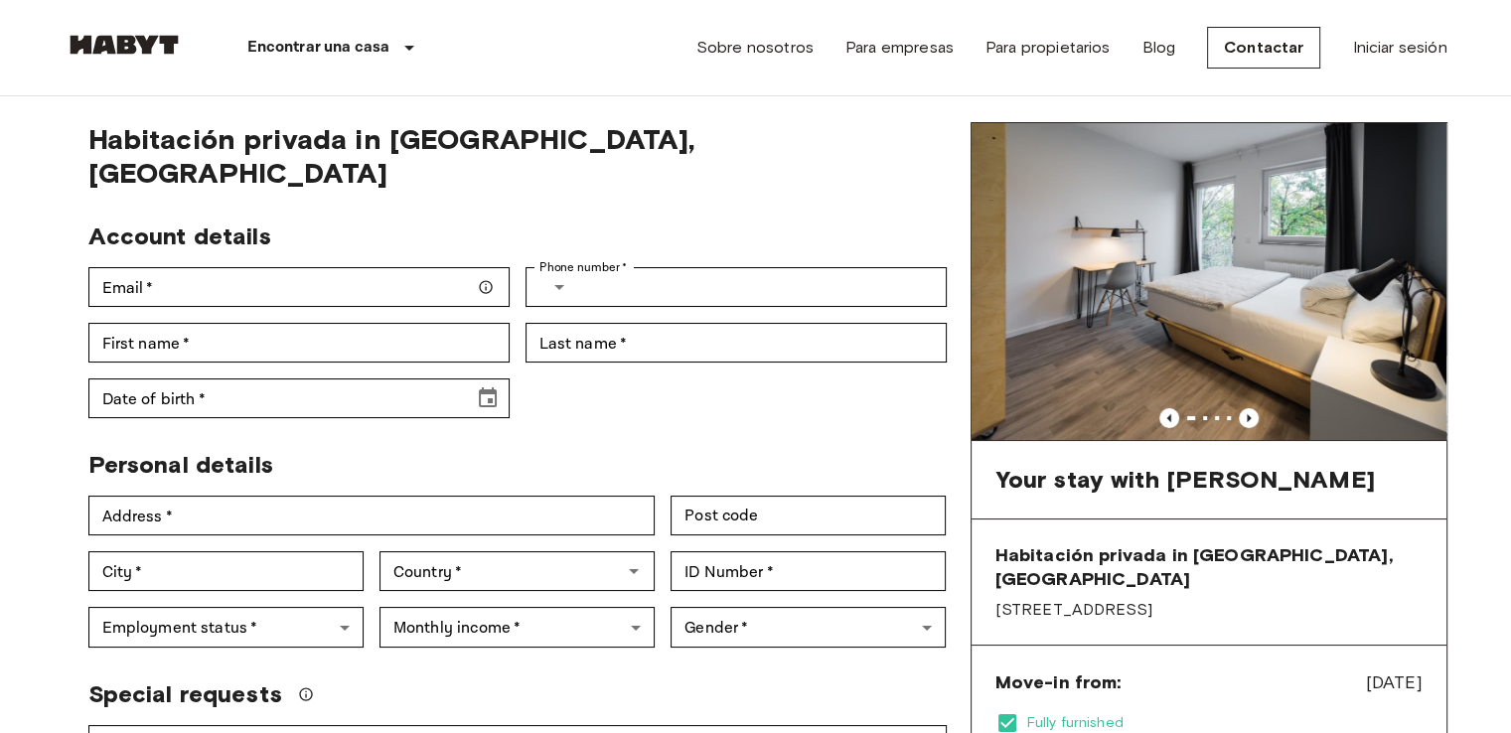
click at [800, 434] on div "Personal details" at bounding box center [510, 457] width 874 height 46
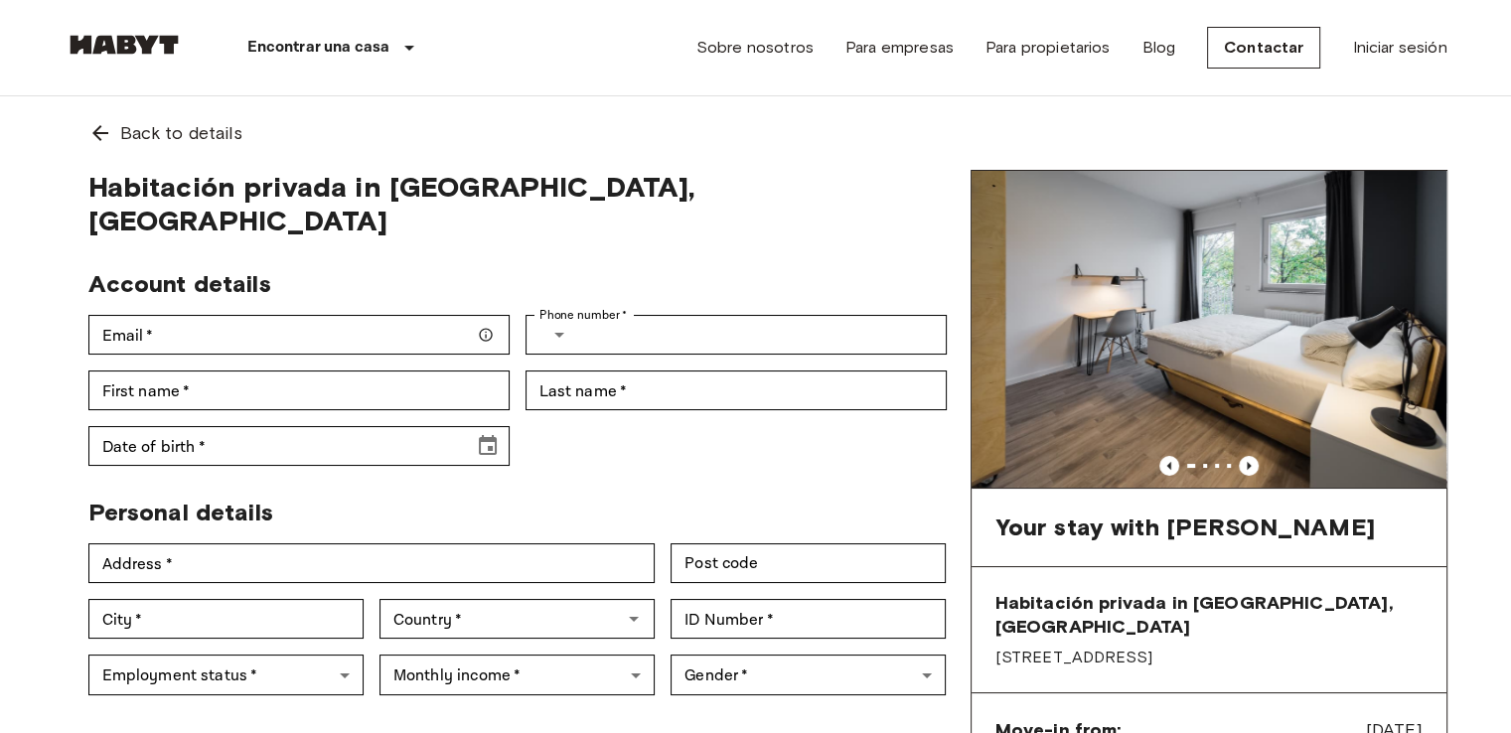
scroll to position [0, 0]
click at [1246, 466] on icon "Previous image" at bounding box center [1249, 466] width 20 height 20
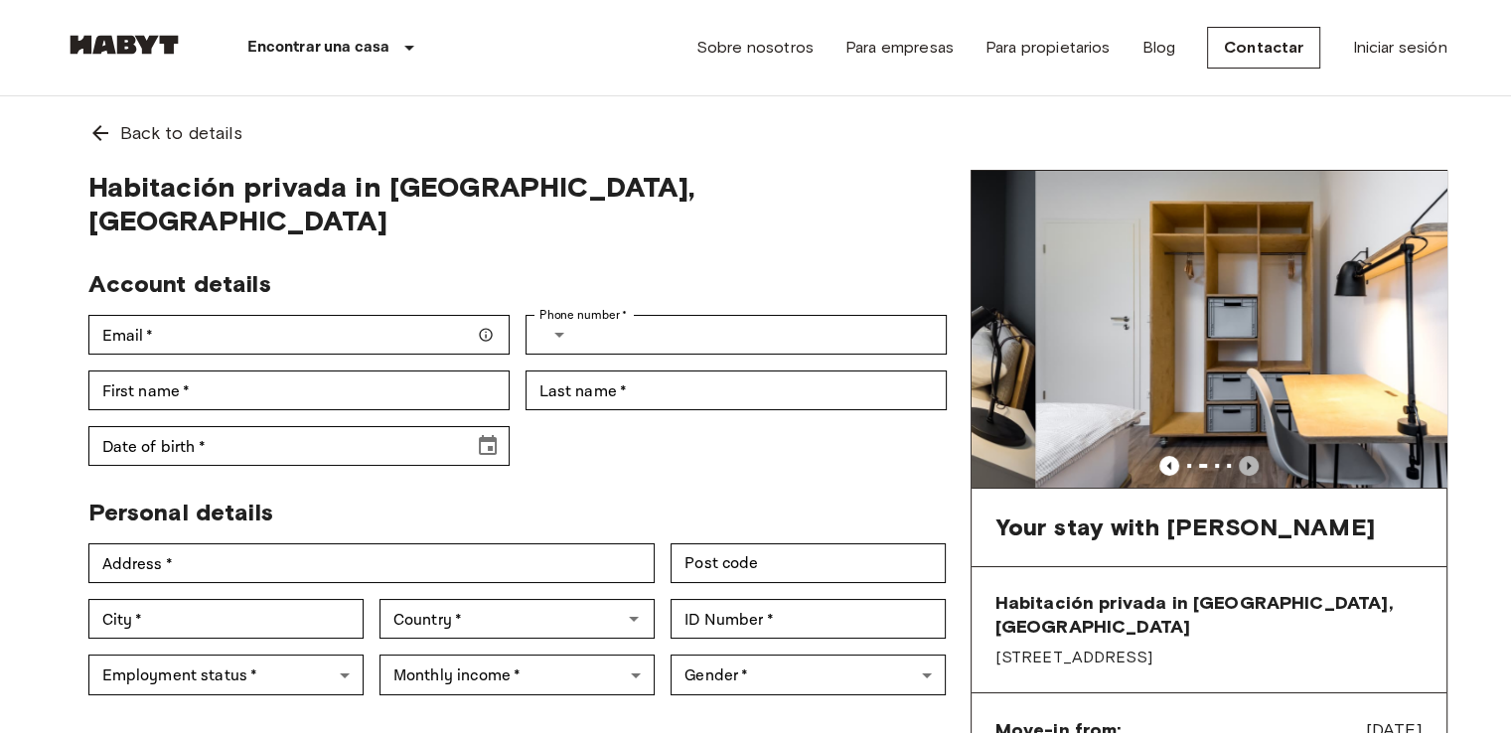
click at [1246, 466] on icon "Previous image" at bounding box center [1249, 466] width 20 height 20
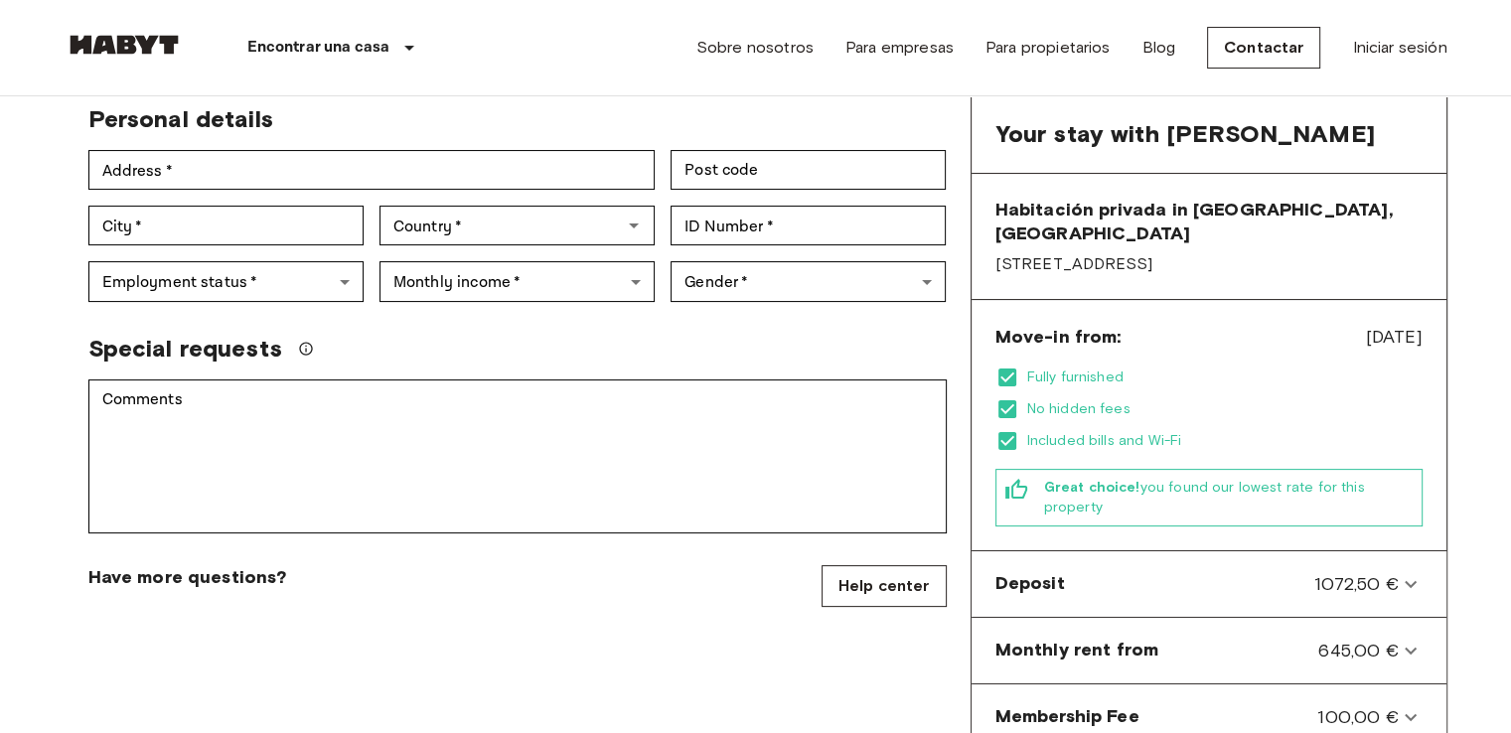
scroll to position [380, 0]
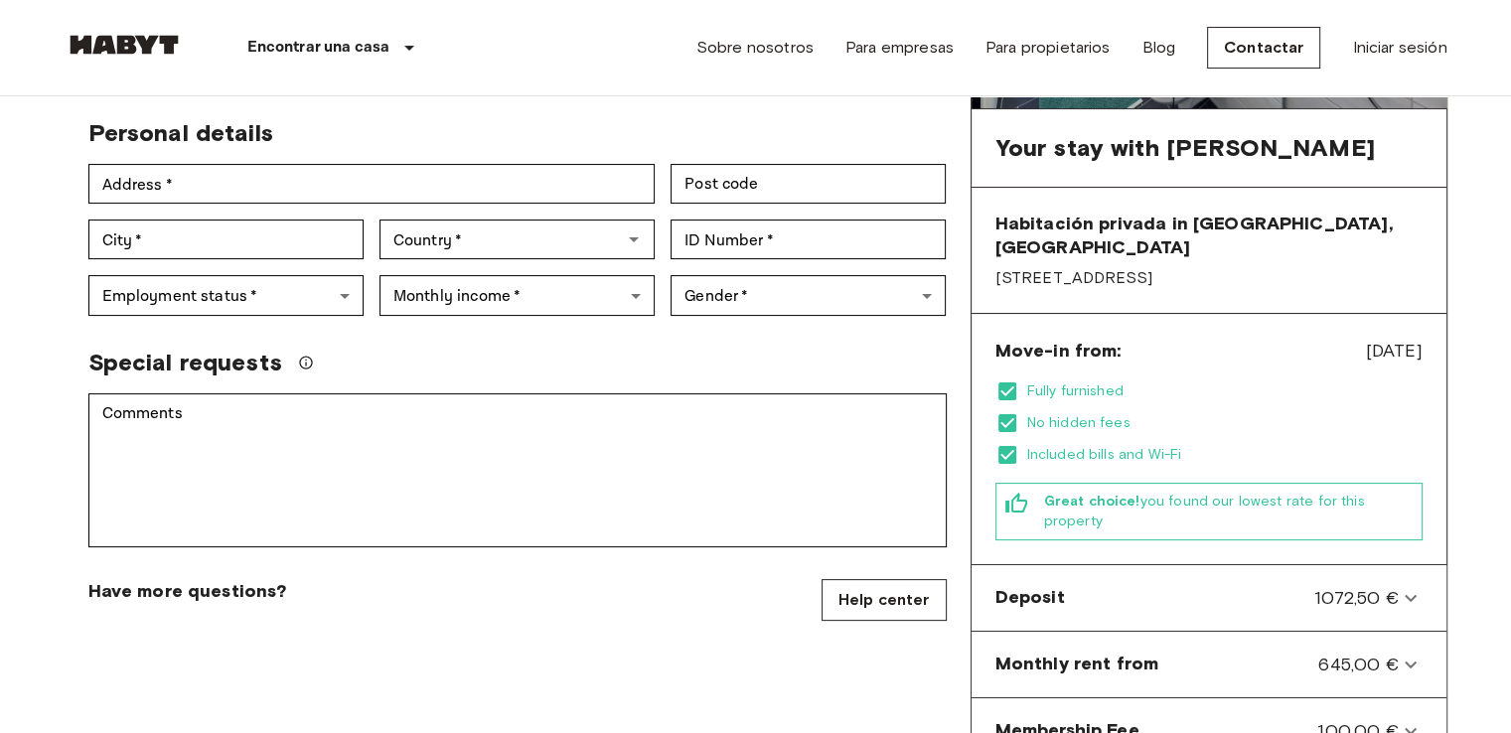
click at [1006, 383] on icon at bounding box center [1008, 392] width 18 height 18
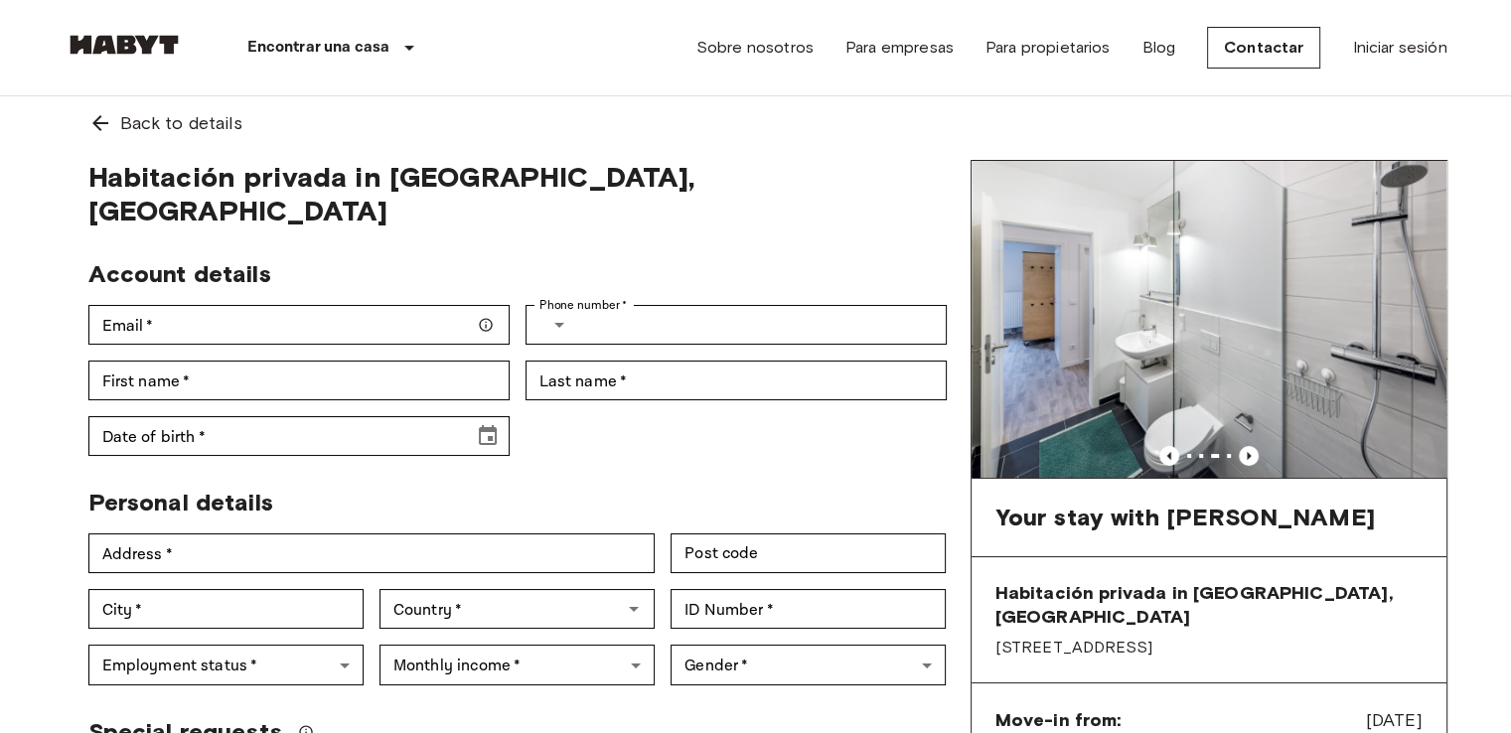
scroll to position [0, 0]
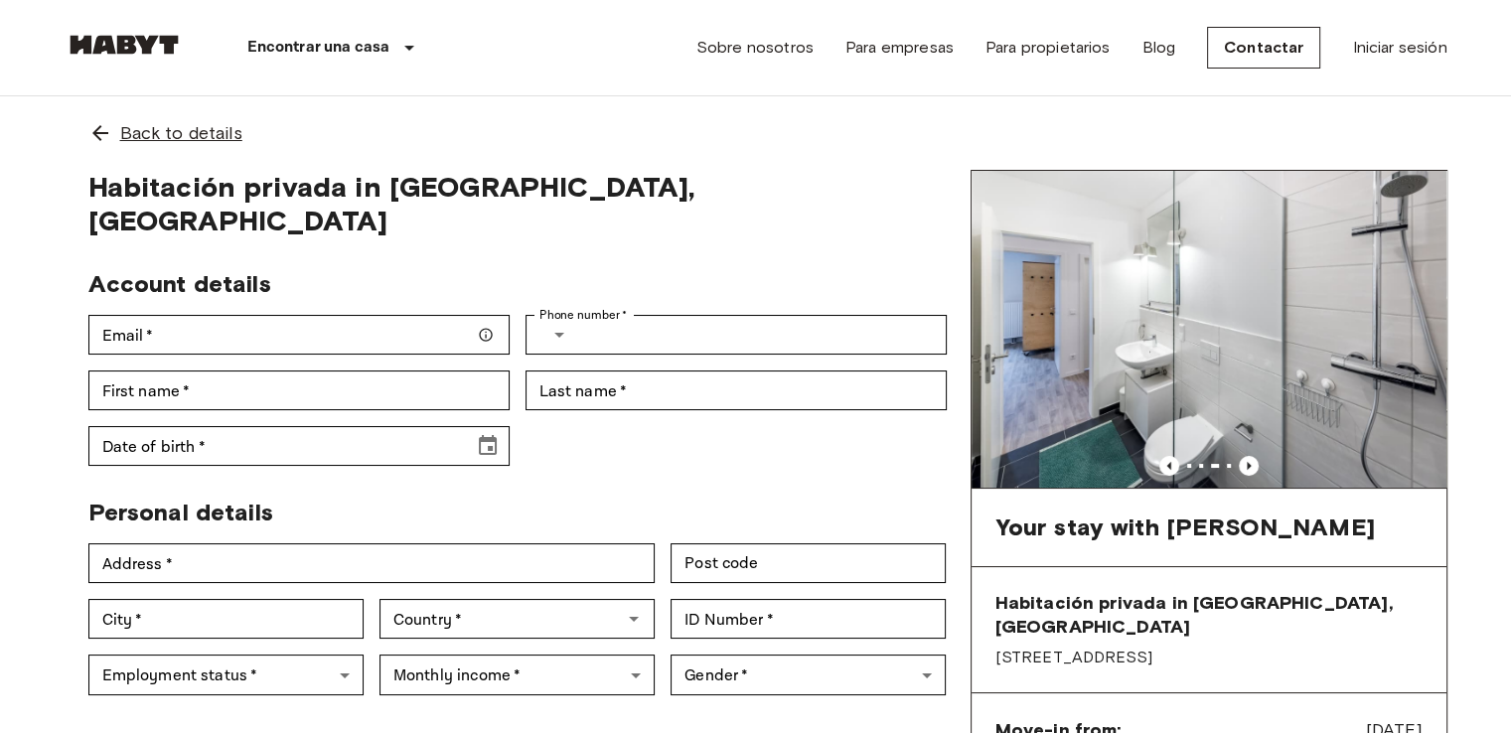
click at [123, 124] on span "Back to details" at bounding box center [181, 133] width 122 height 26
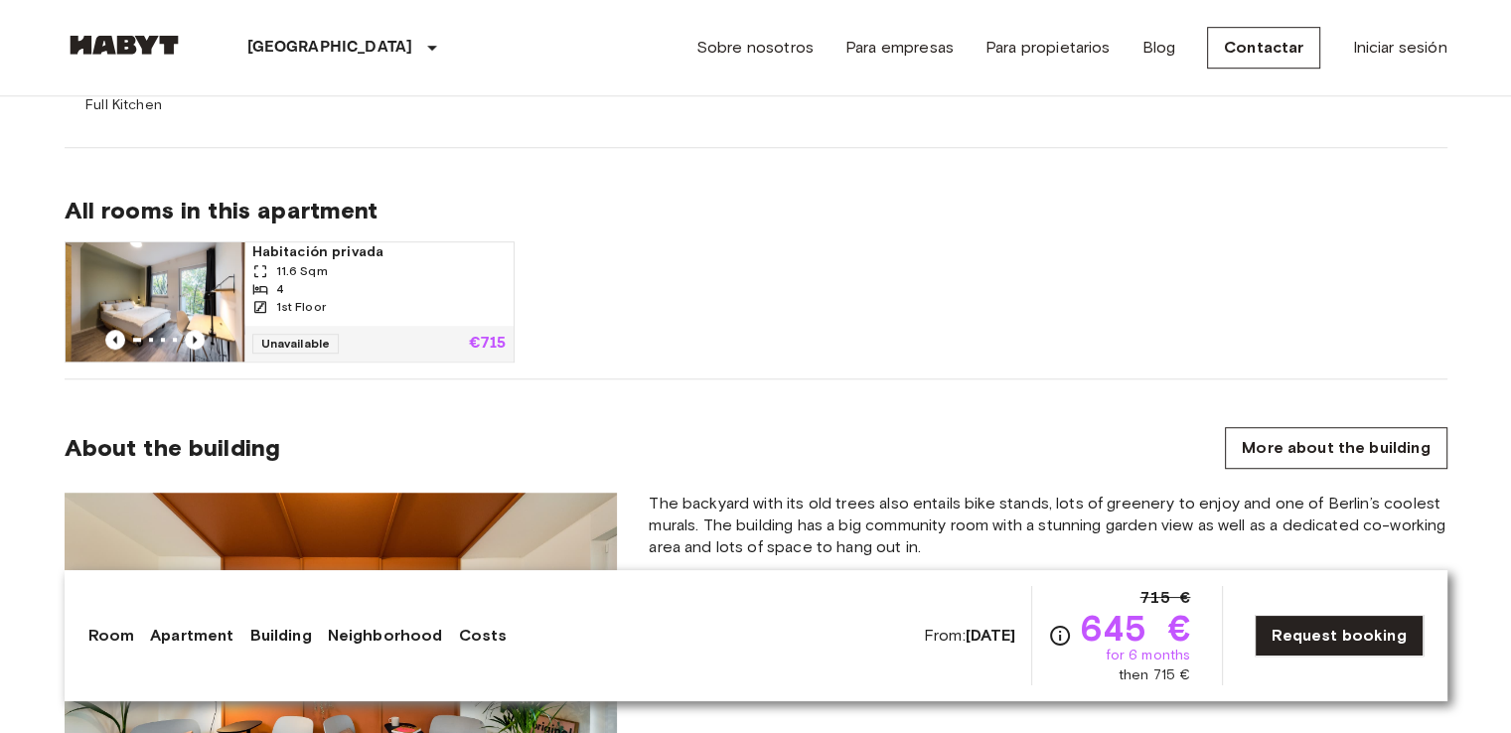
scroll to position [1319, 0]
click at [366, 287] on div "4" at bounding box center [378, 290] width 253 height 18
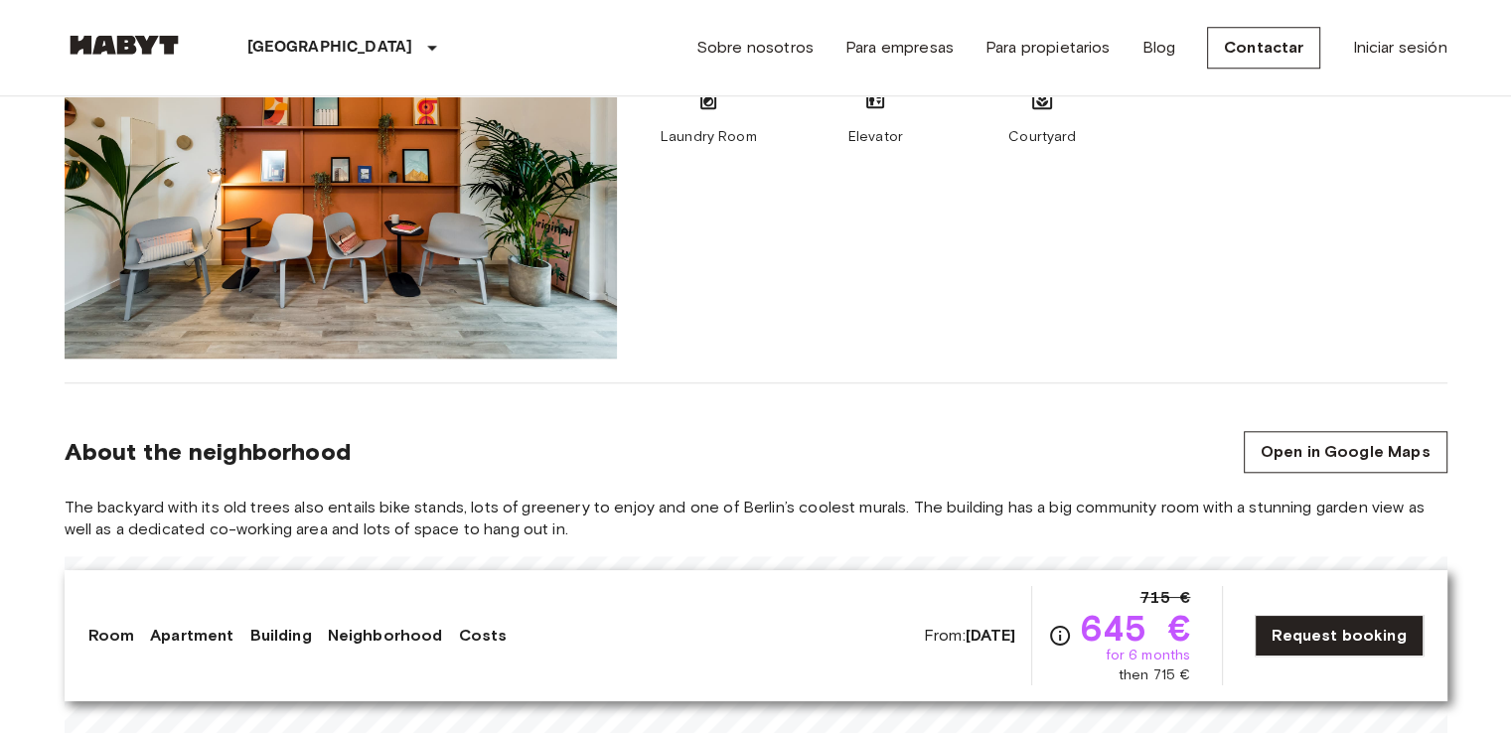
scroll to position [1827, 0]
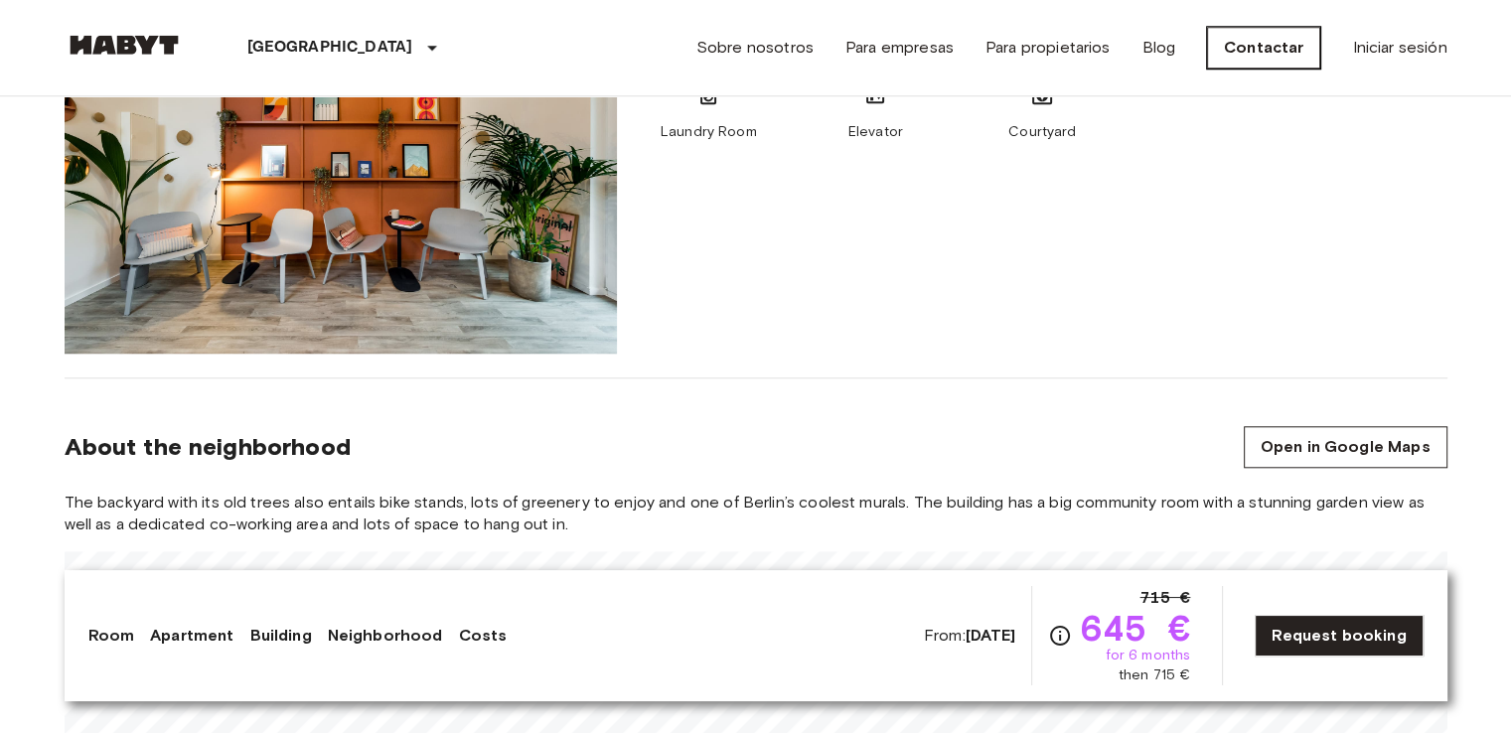
click at [1280, 41] on link "Contactar" at bounding box center [1263, 48] width 113 height 42
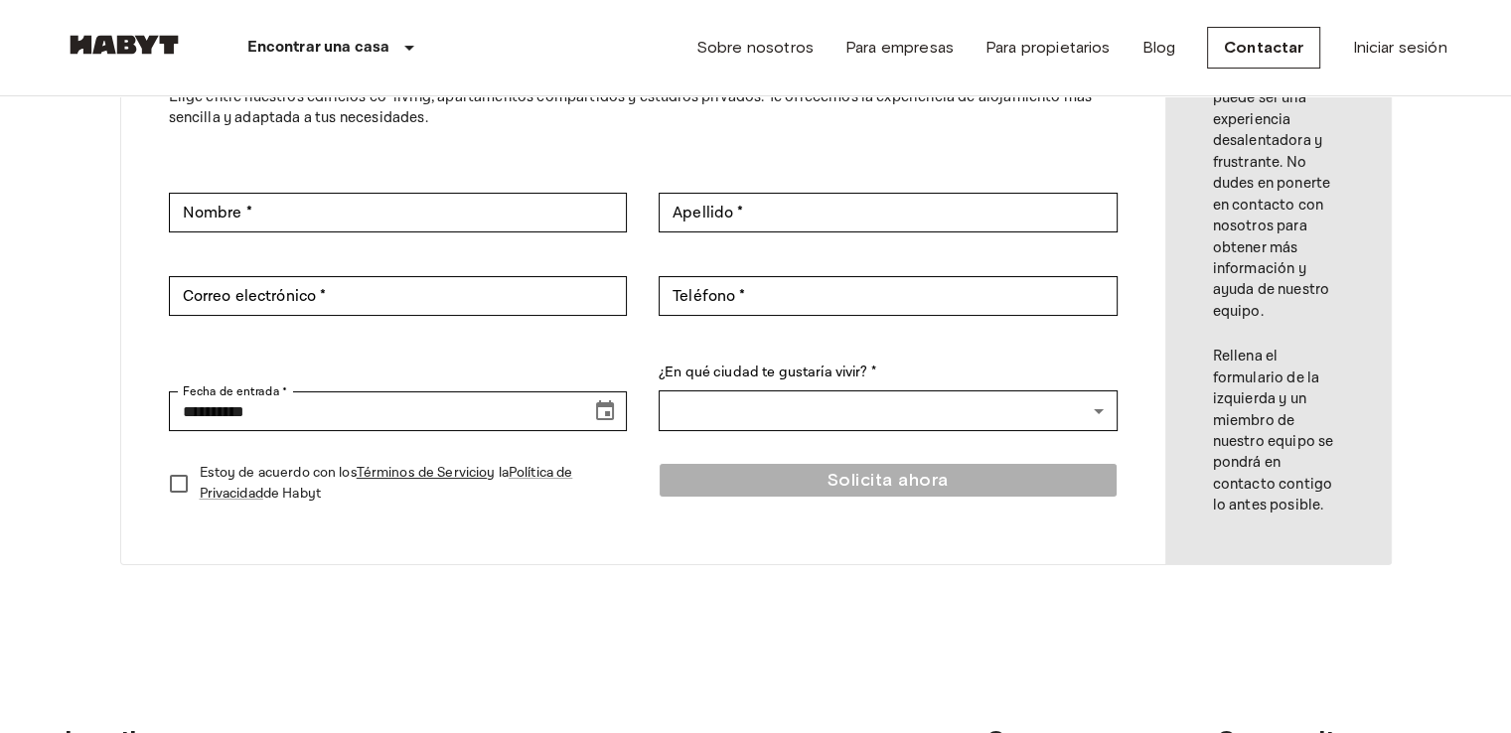
scroll to position [211, 0]
click at [597, 409] on icon "Choose date, selected date is Sep 17, 2025" at bounding box center [605, 409] width 18 height 20
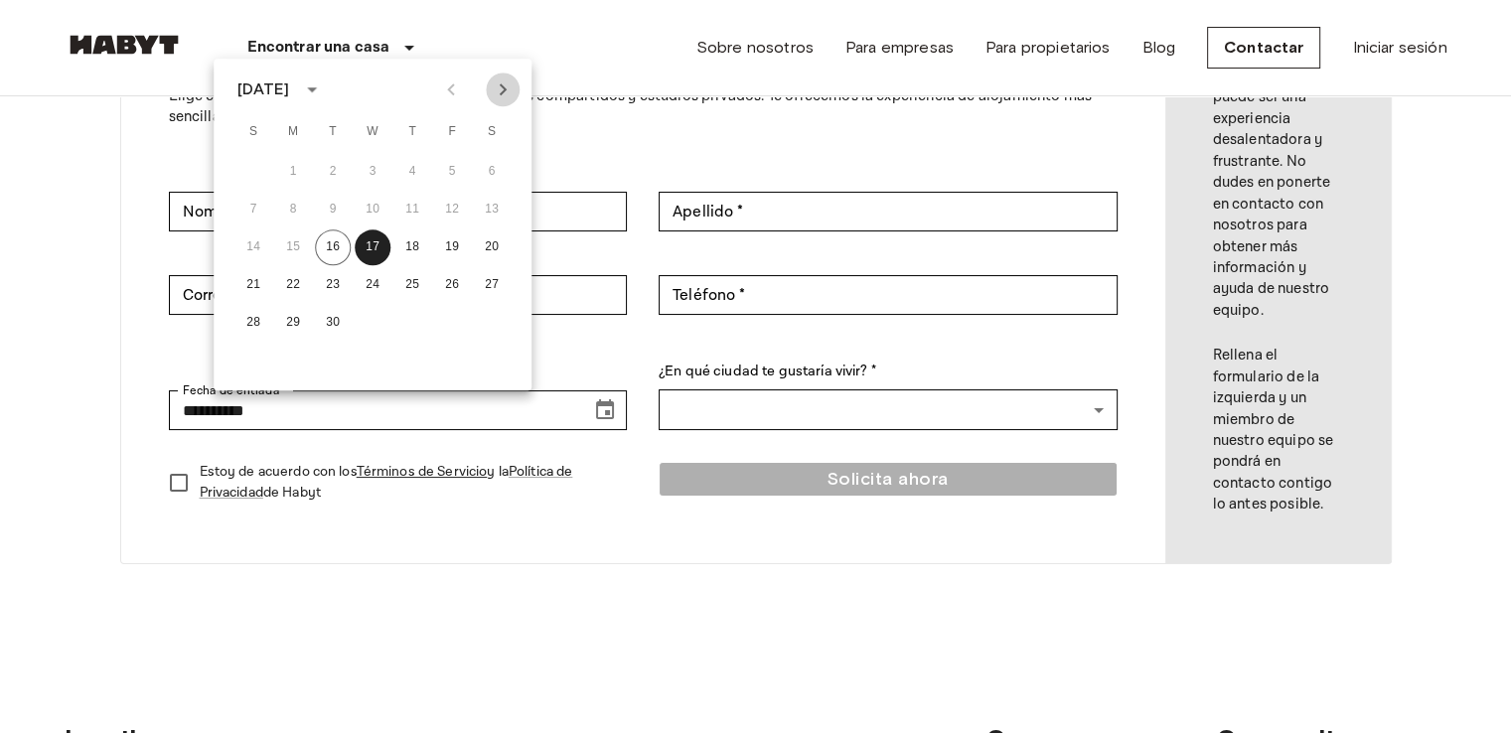
click at [505, 81] on icon "Next month" at bounding box center [503, 90] width 24 height 24
click at [342, 172] on button "2" at bounding box center [333, 172] width 36 height 36
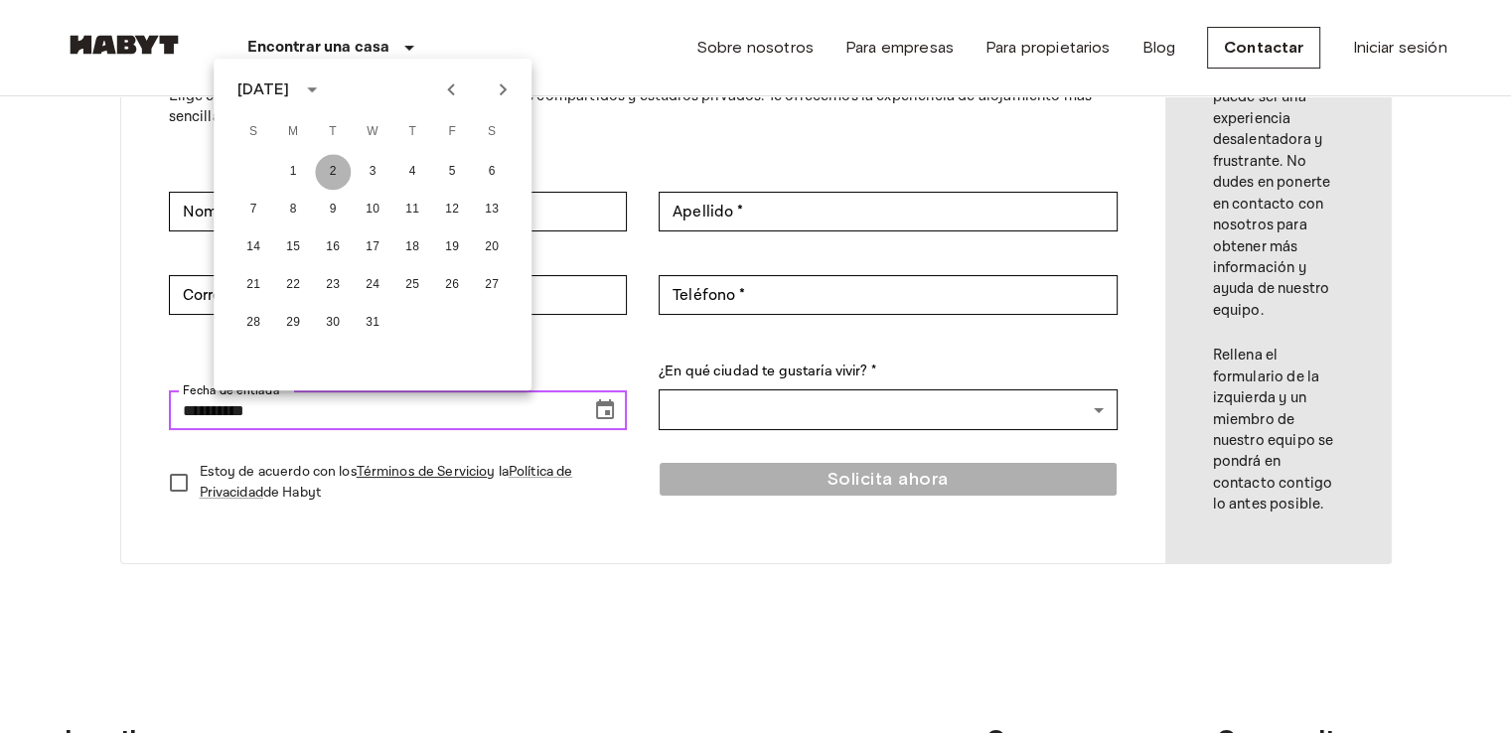
type input "**********"
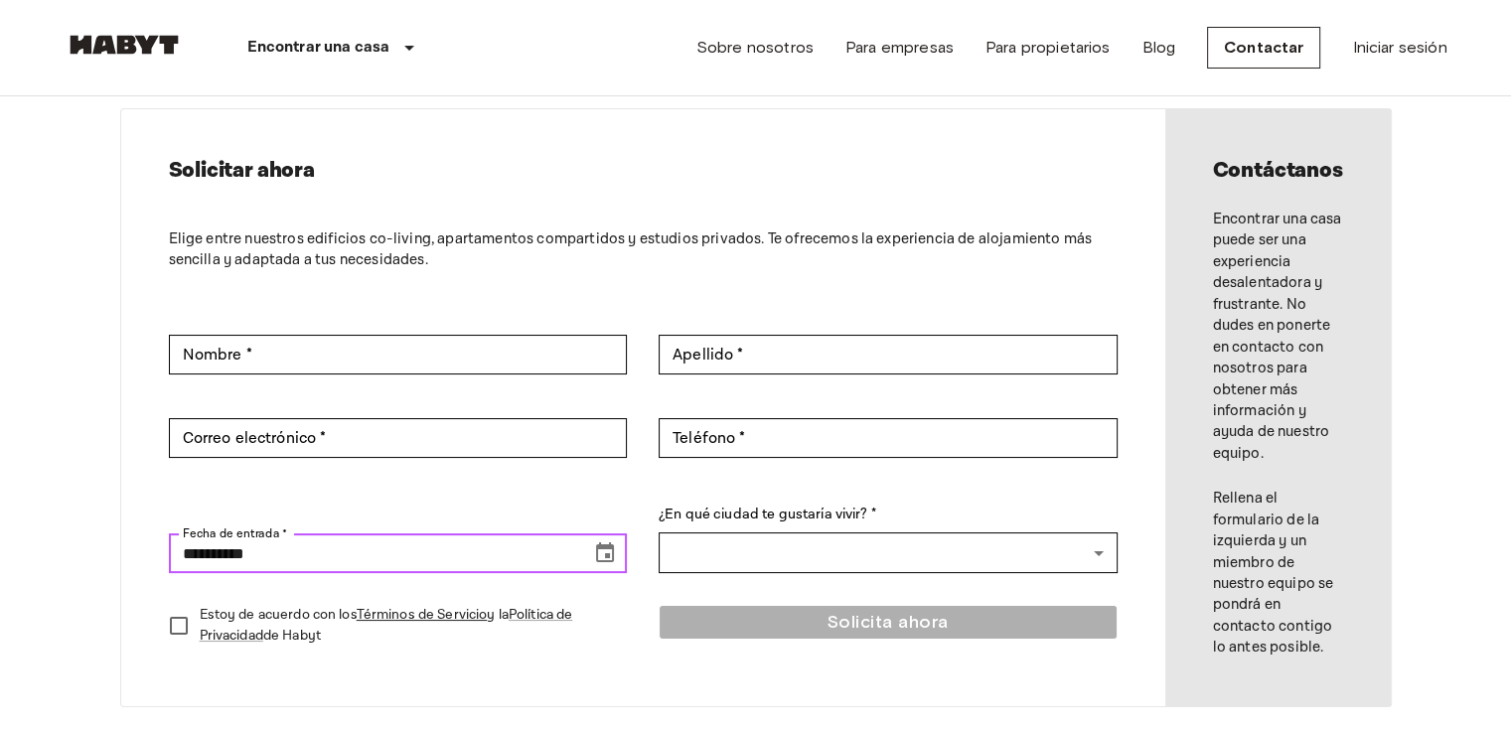
scroll to position [48, 0]
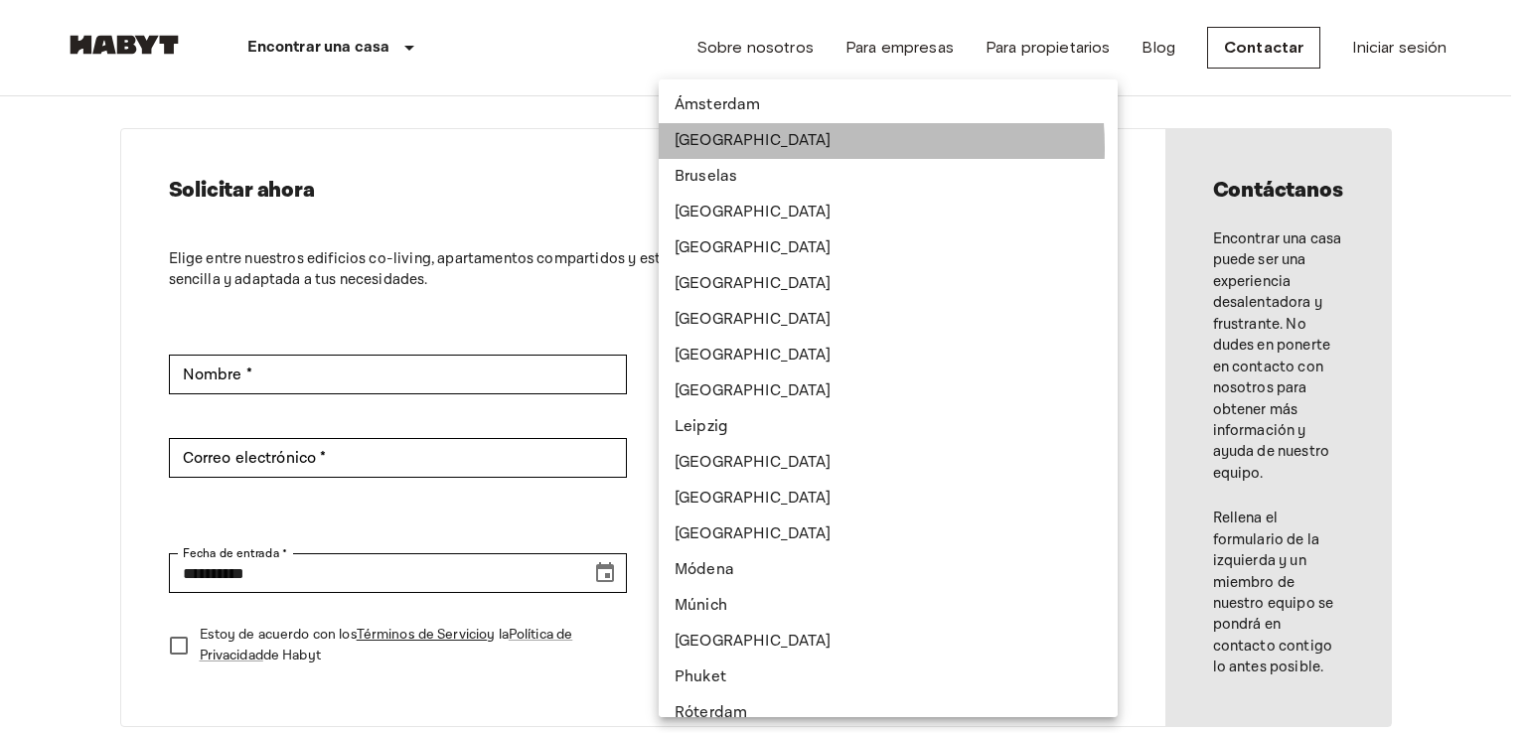
click at [781, 148] on li "[GEOGRAPHIC_DATA]" at bounding box center [888, 141] width 459 height 36
type input "******"
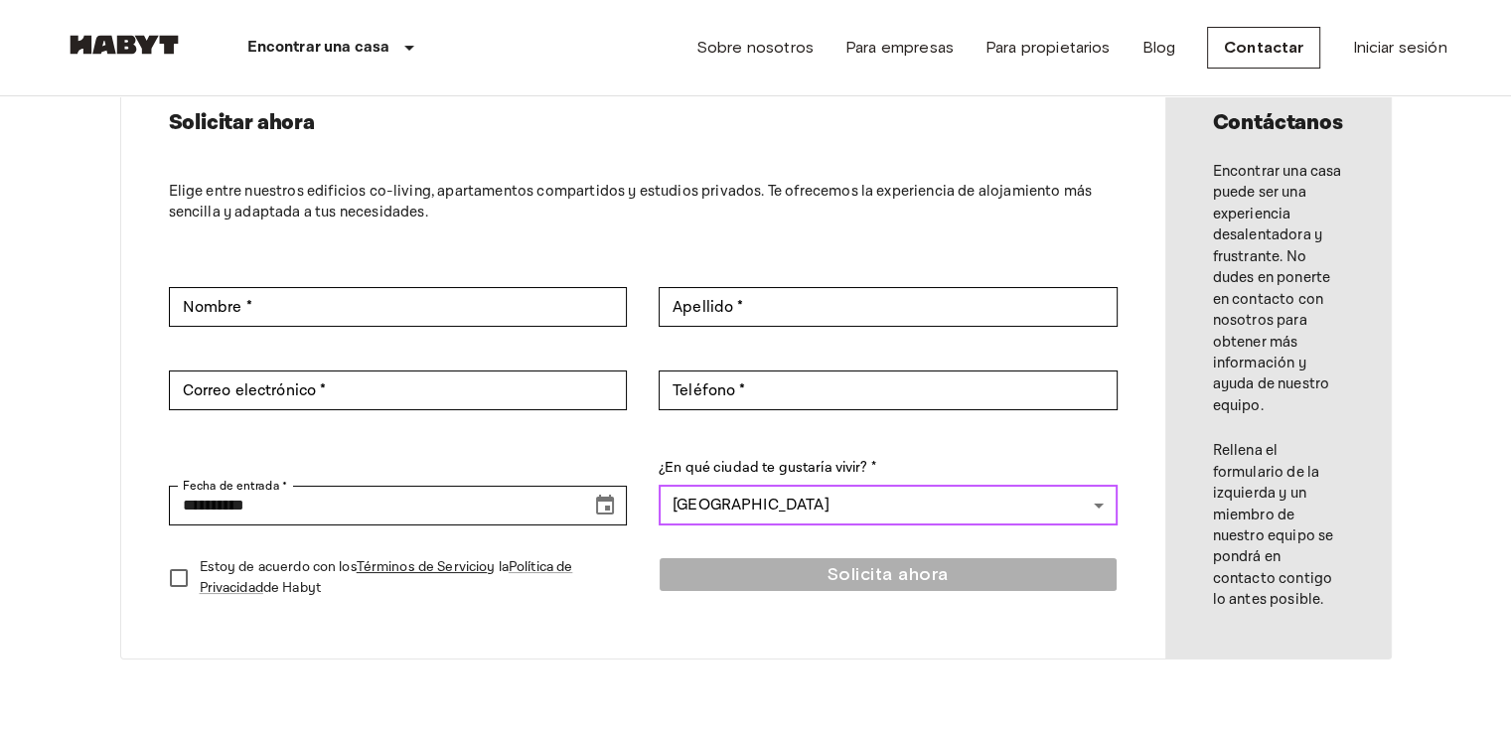
scroll to position [121, 0]
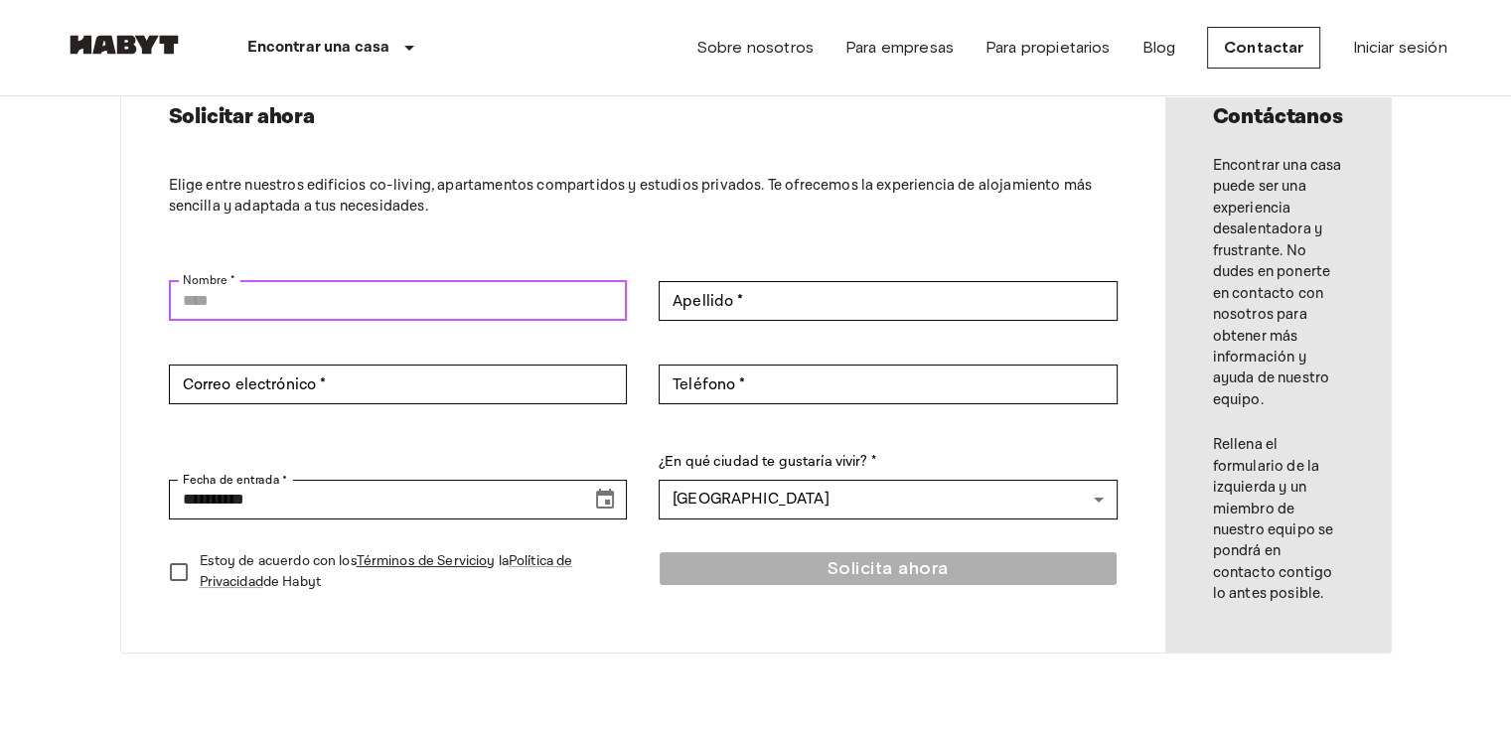
click at [437, 315] on input "Nombre *" at bounding box center [398, 301] width 459 height 40
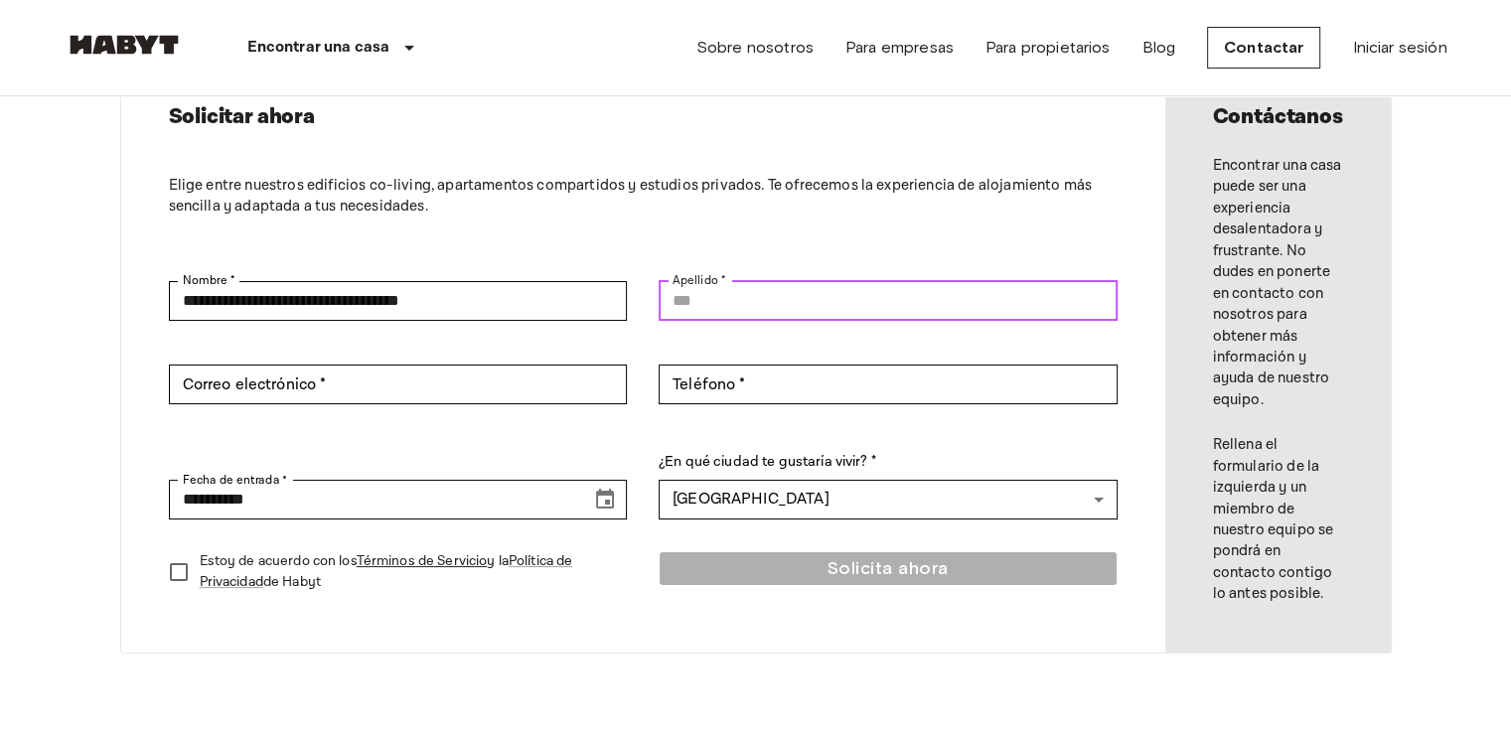
click at [764, 317] on input "Apellido *" at bounding box center [888, 301] width 459 height 40
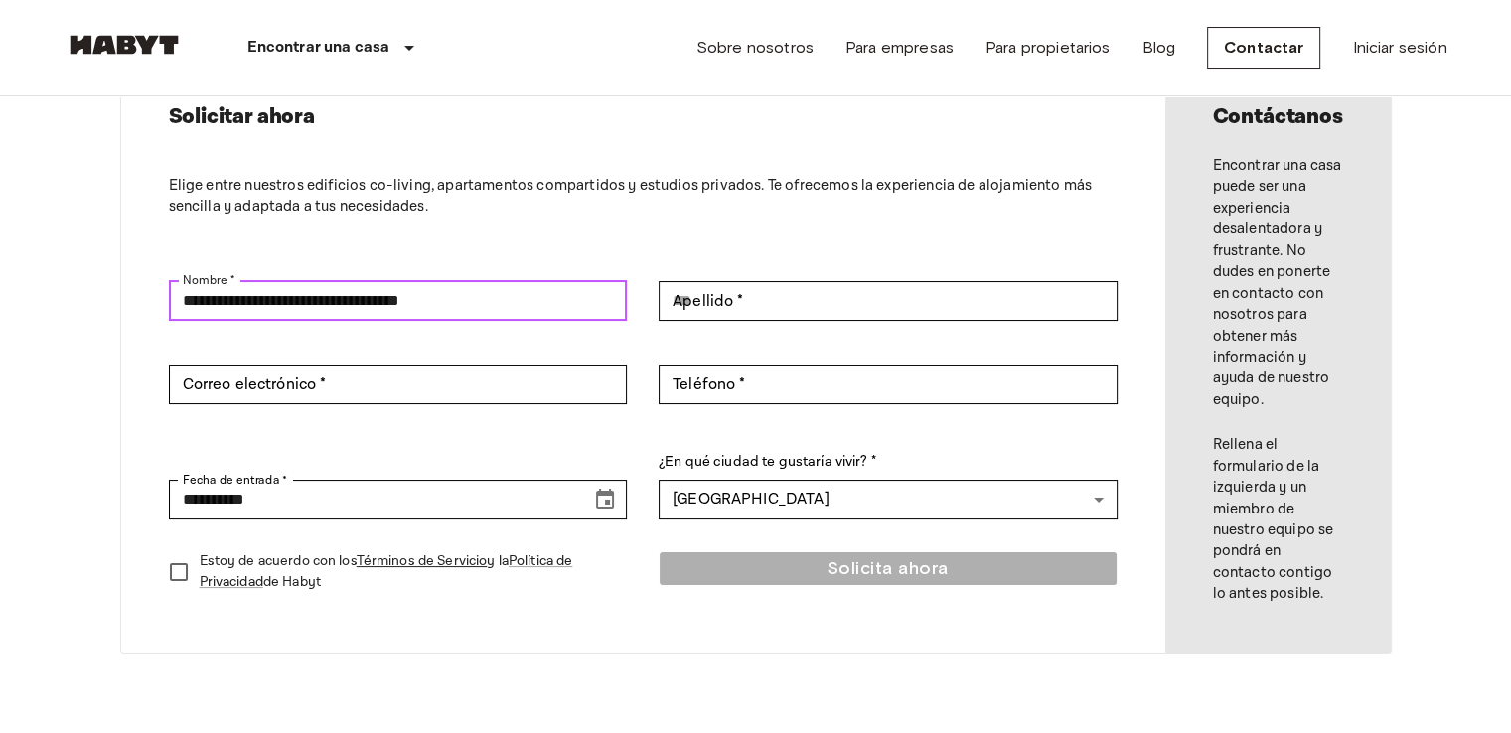
drag, startPoint x: 532, startPoint y: 311, endPoint x: 318, endPoint y: 303, distance: 213.8
click at [318, 303] on input "**********" at bounding box center [398, 301] width 459 height 40
type input "**********"
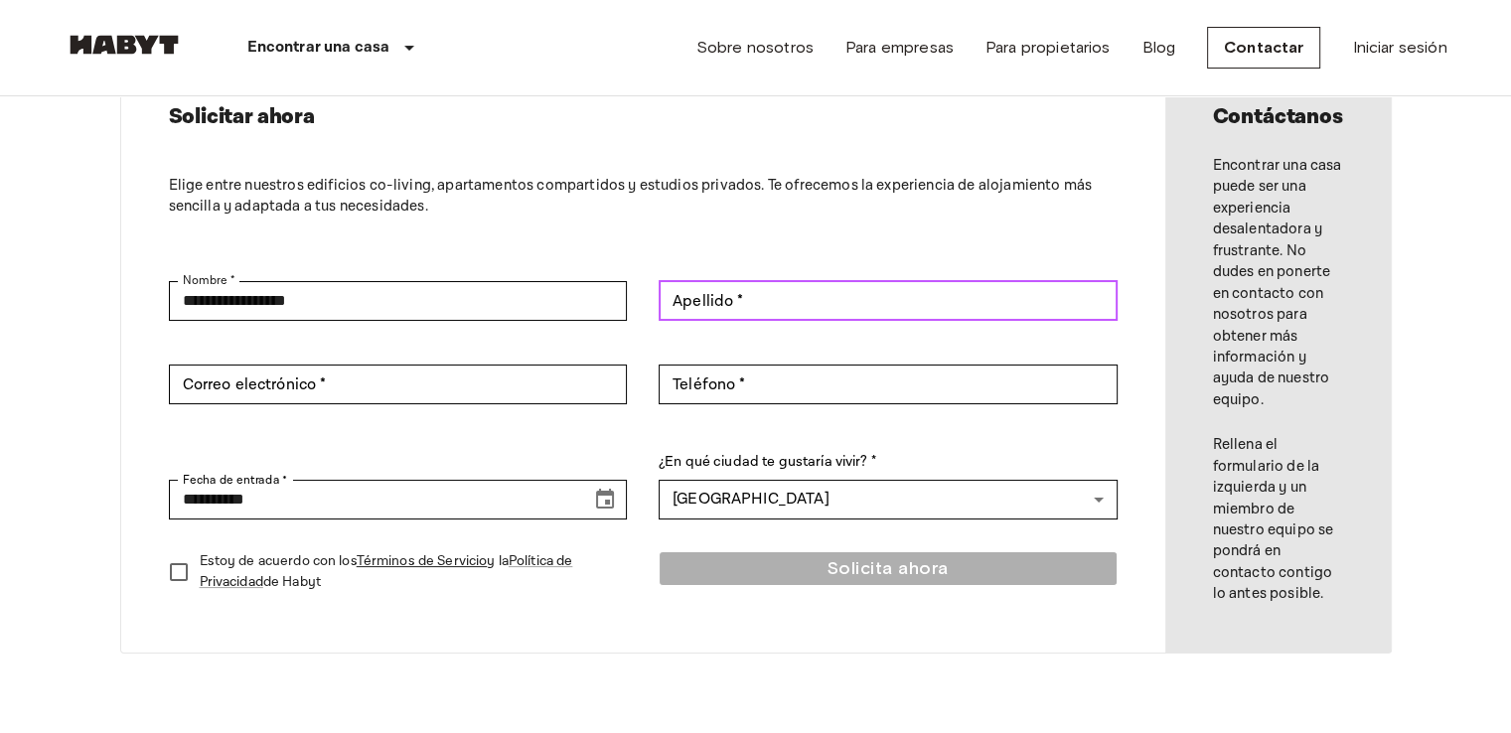
click at [821, 299] on input "Apellido *" at bounding box center [888, 301] width 459 height 40
paste input "**********"
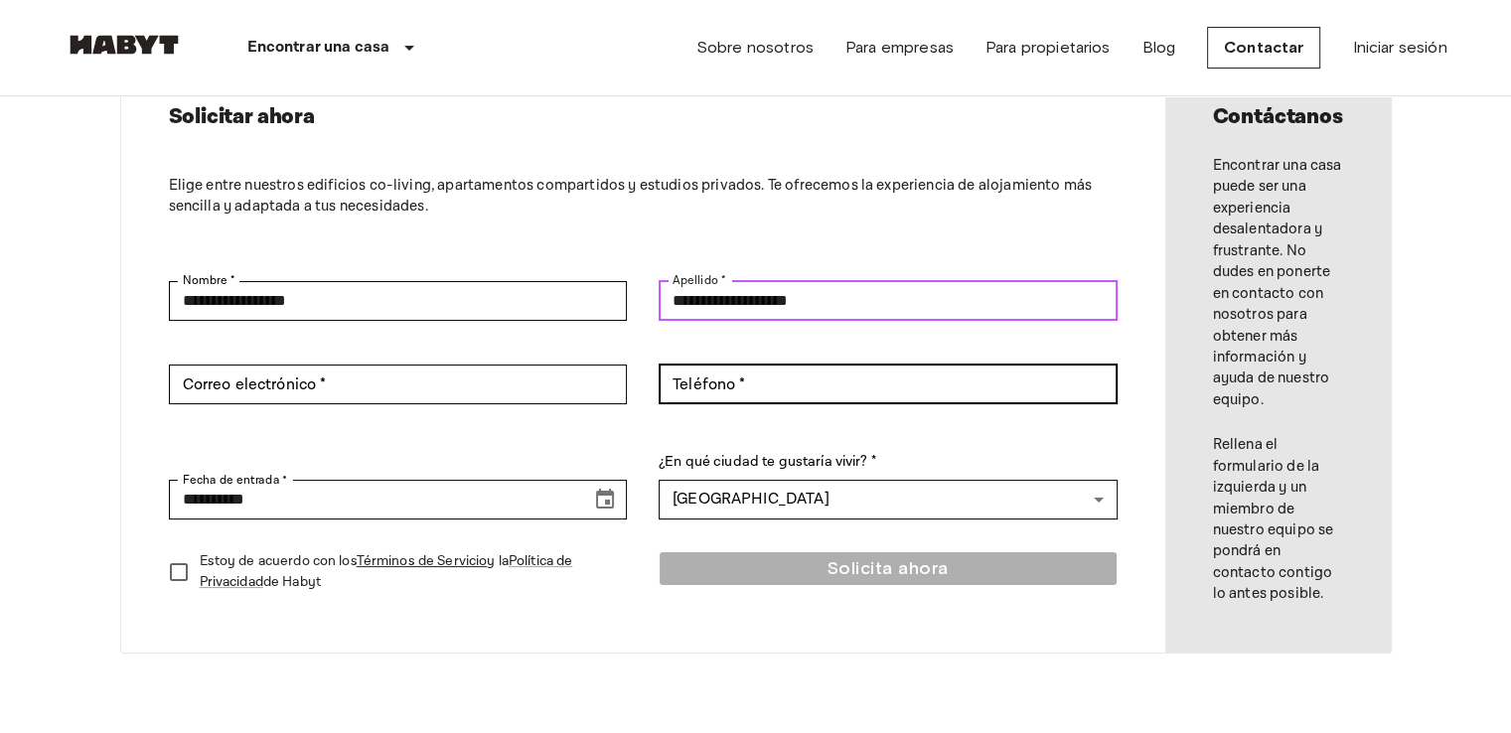
type input "**********"
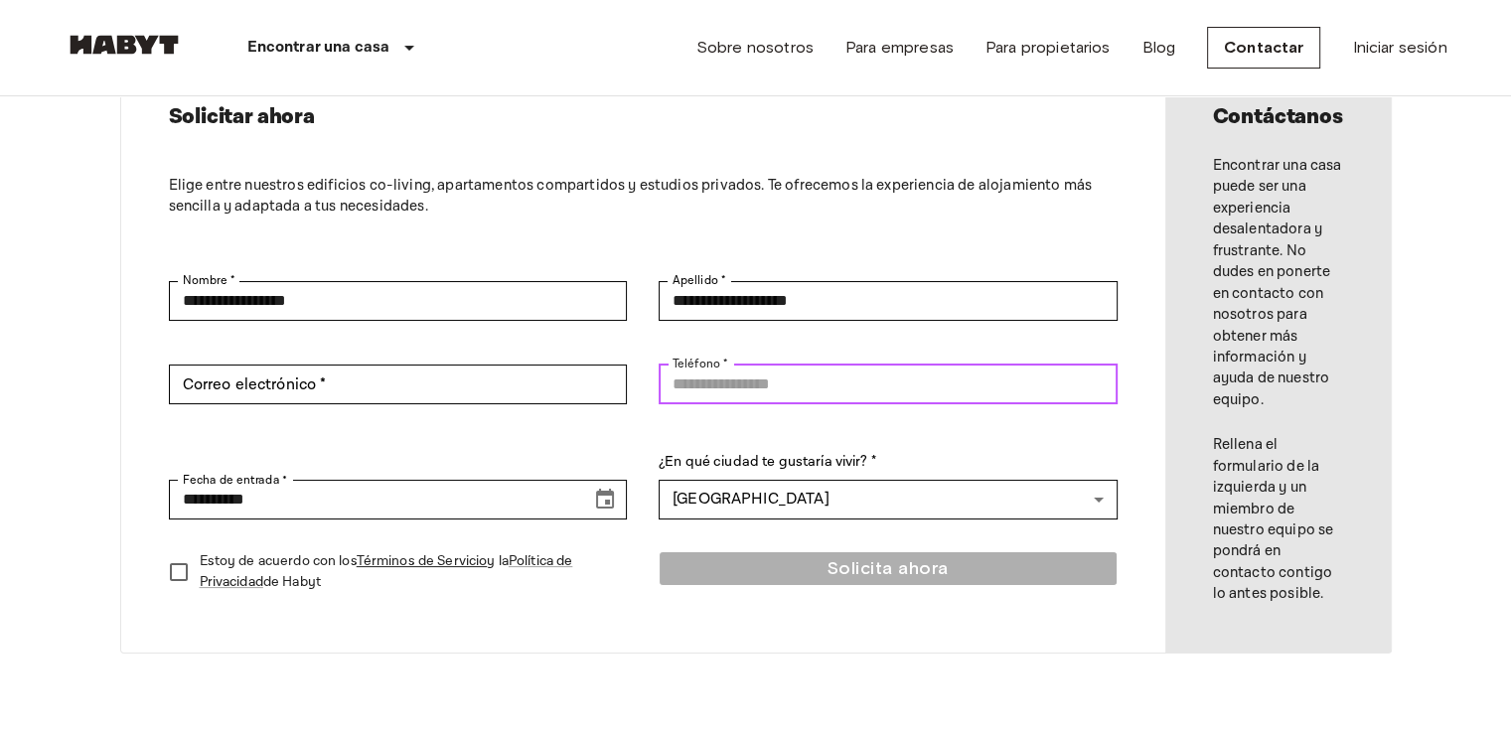
click at [817, 376] on input "Teléfono *" at bounding box center [888, 385] width 459 height 40
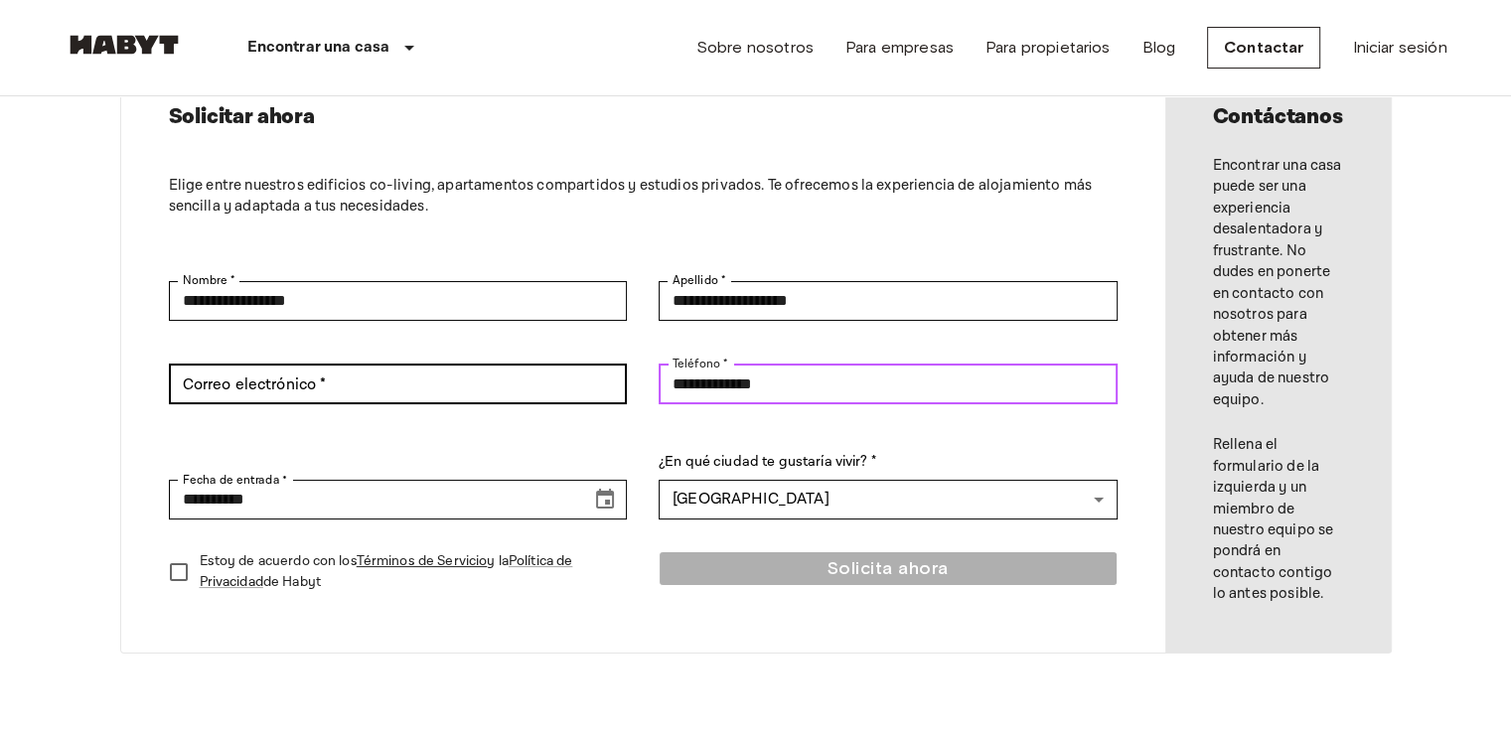
type input "**********"
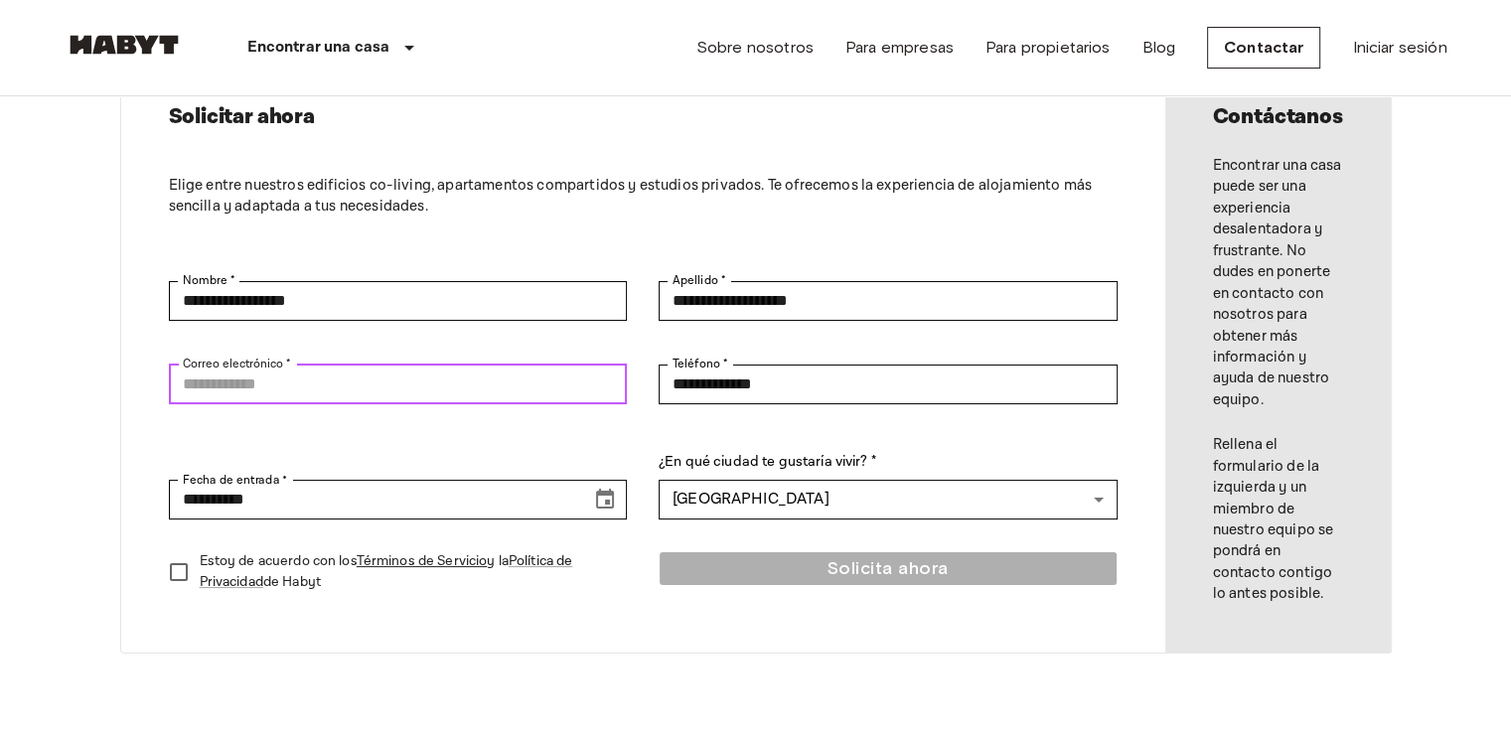
click at [601, 391] on input "Correo electrónico *" at bounding box center [398, 385] width 459 height 40
type input "**********"
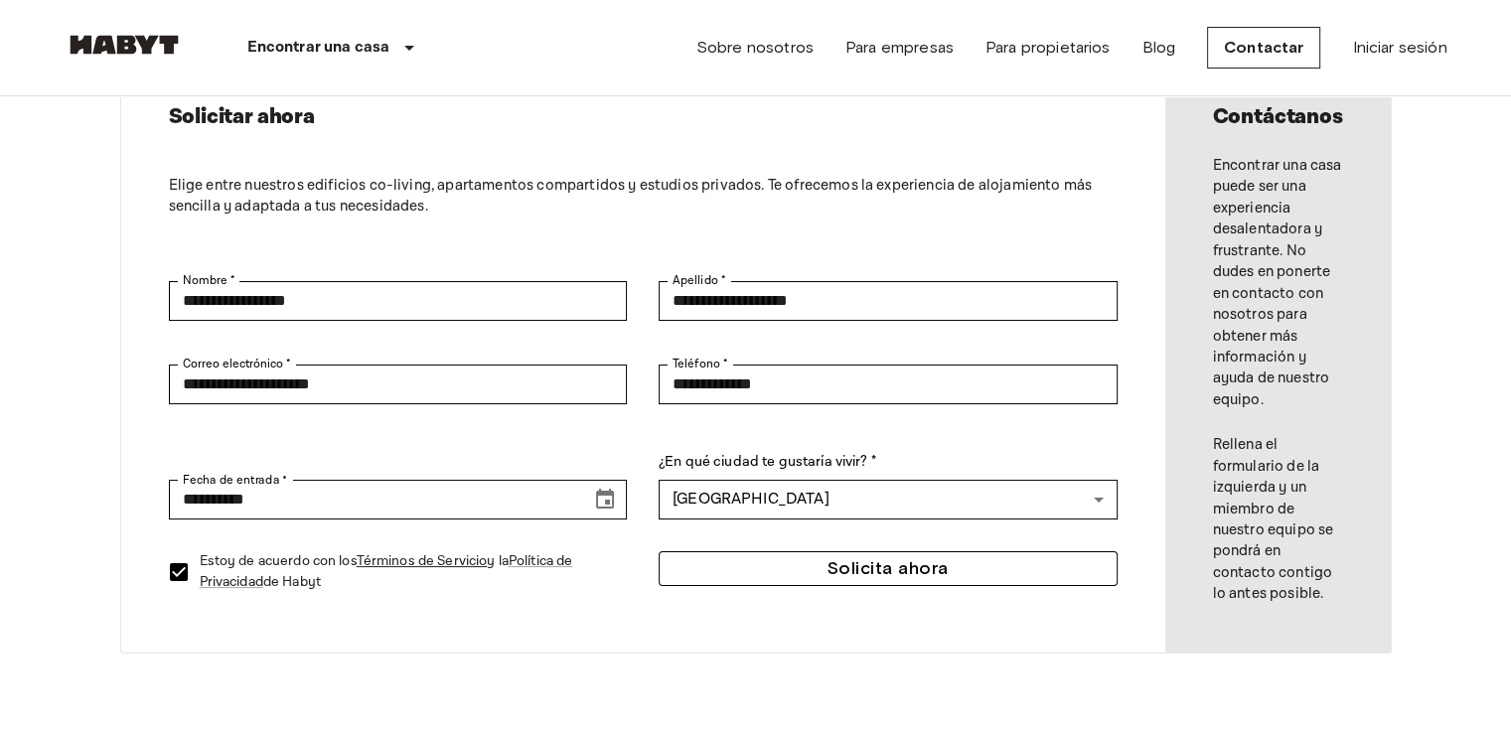
click at [942, 557] on button "Solicita ahora" at bounding box center [888, 568] width 459 height 35
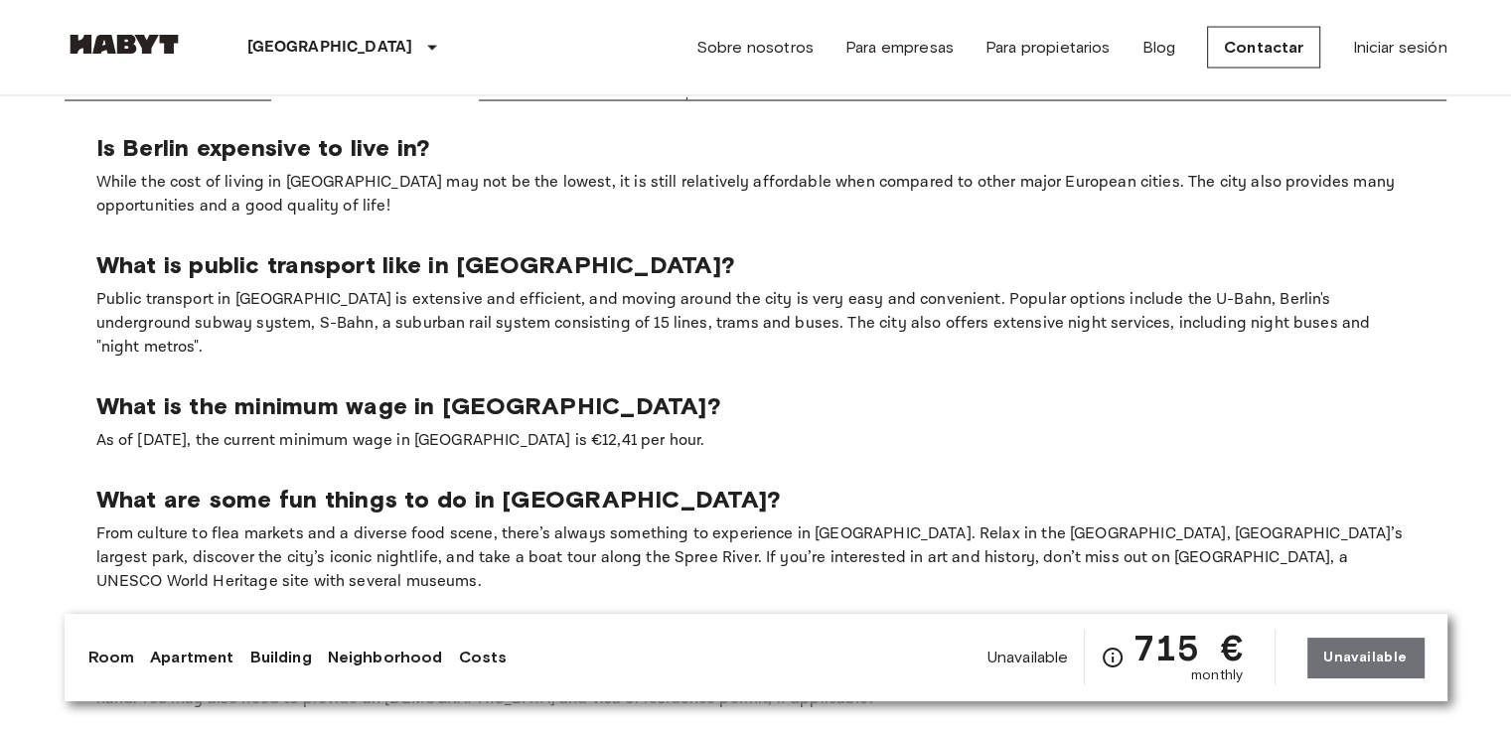
scroll to position [3979, 0]
